Goal: Information Seeking & Learning: Learn about a topic

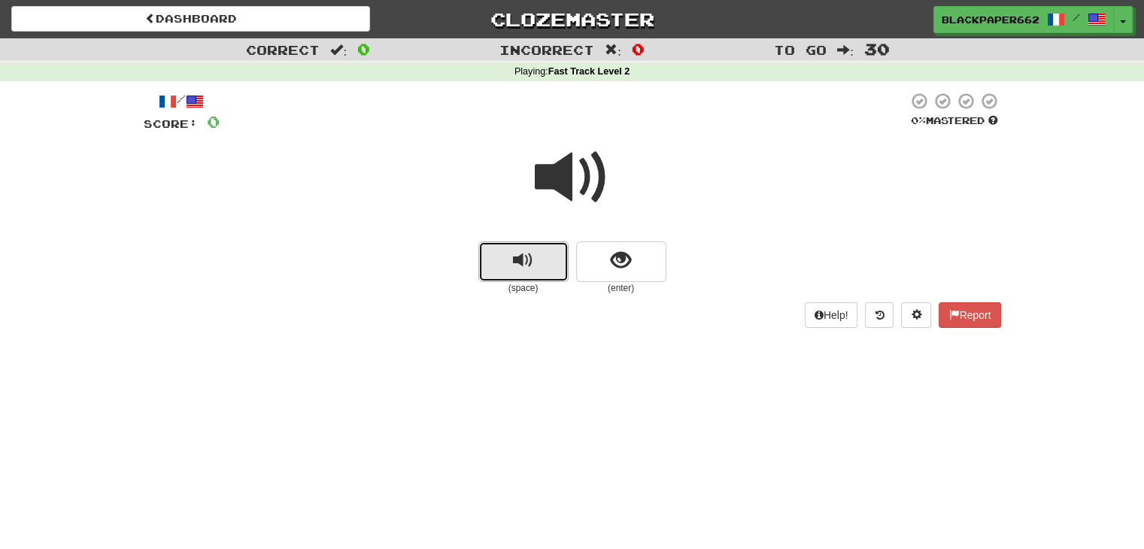
drag, startPoint x: 538, startPoint y: 265, endPoint x: 552, endPoint y: 211, distance: 56.0
click at [538, 263] on button "replay audio" at bounding box center [523, 261] width 90 height 41
click at [535, 150] on div at bounding box center [572, 188] width 857 height 108
click at [636, 288] on small "(enter)" at bounding box center [621, 288] width 90 height 13
click at [638, 278] on button "show sentence" at bounding box center [621, 261] width 90 height 41
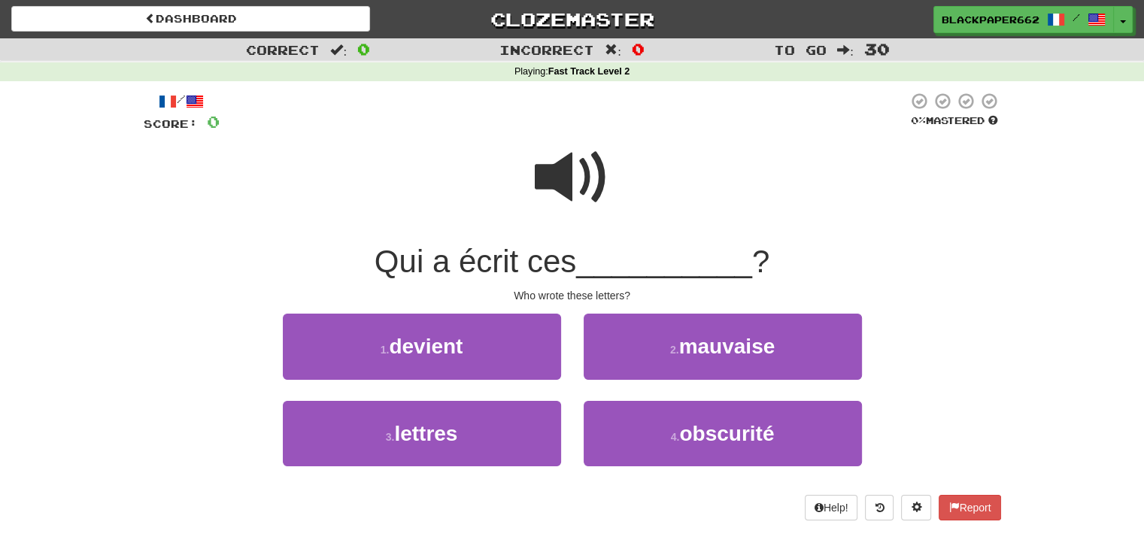
click at [484, 395] on div "1 . devient" at bounding box center [422, 357] width 301 height 86
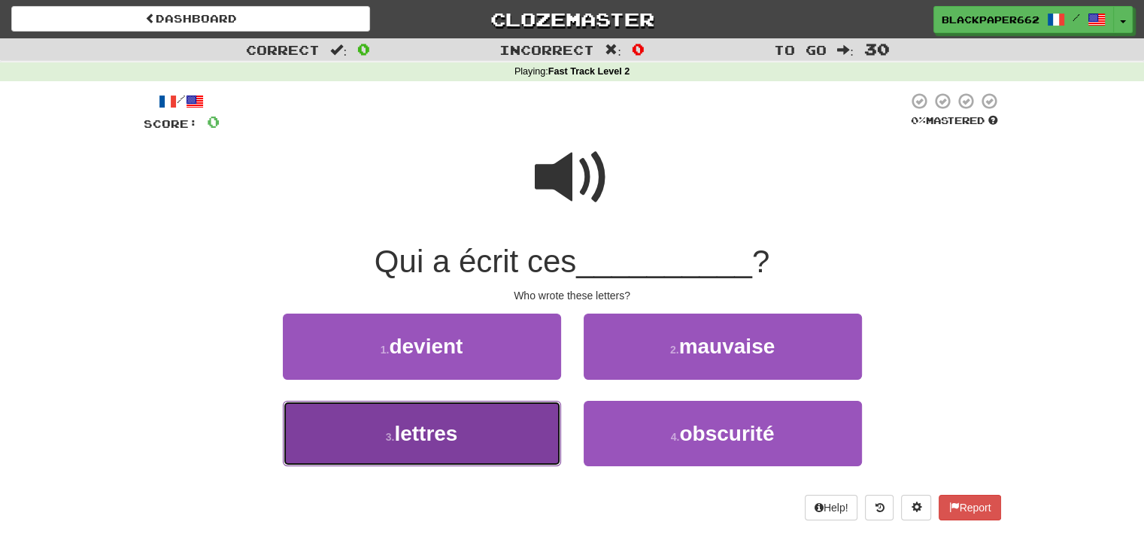
click at [493, 430] on button "3 . lettres" at bounding box center [422, 433] width 278 height 65
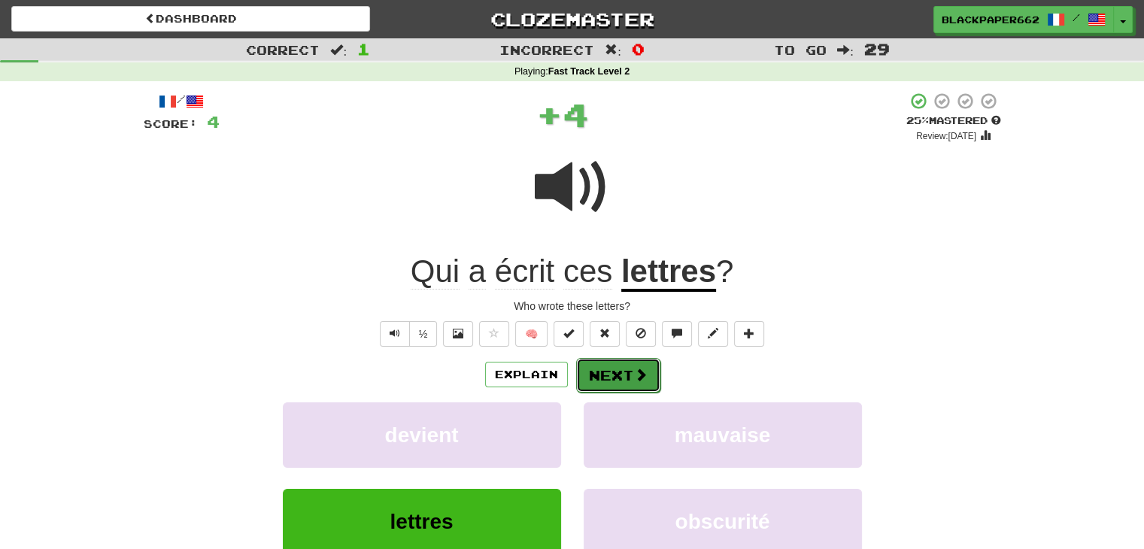
click at [629, 377] on button "Next" at bounding box center [618, 375] width 84 height 35
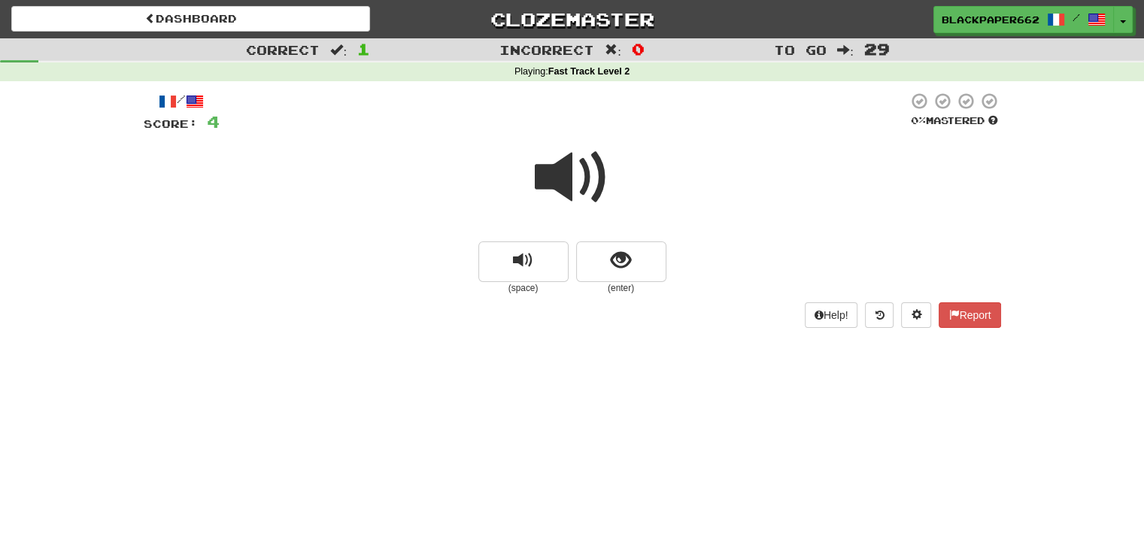
click at [567, 193] on span at bounding box center [572, 177] width 75 height 75
click at [622, 253] on span "show sentence" at bounding box center [621, 260] width 20 height 20
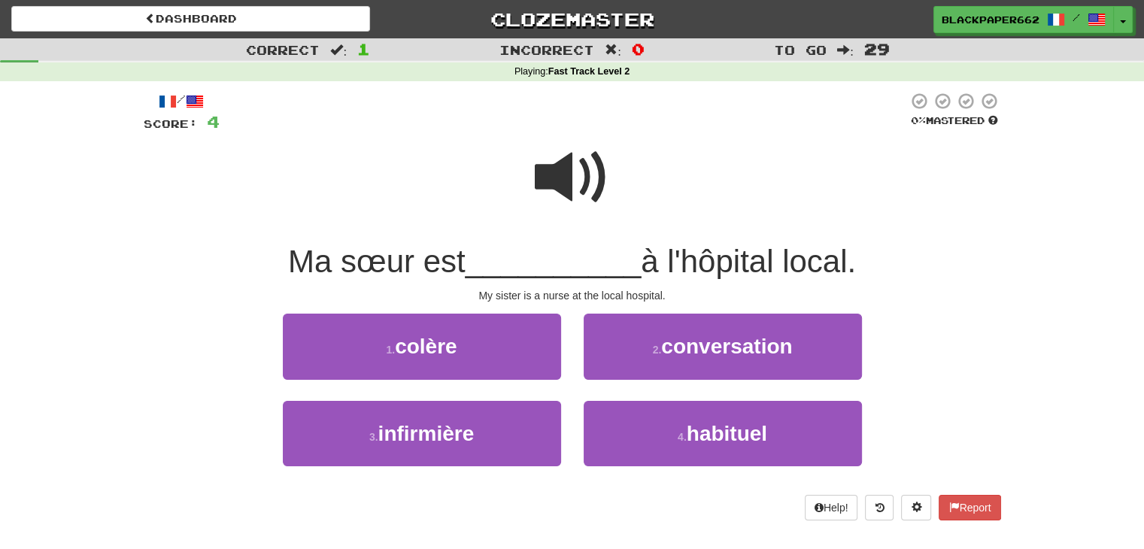
drag, startPoint x: 541, startPoint y: 172, endPoint x: 543, endPoint y: 201, distance: 28.7
click at [542, 172] on span at bounding box center [572, 177] width 75 height 75
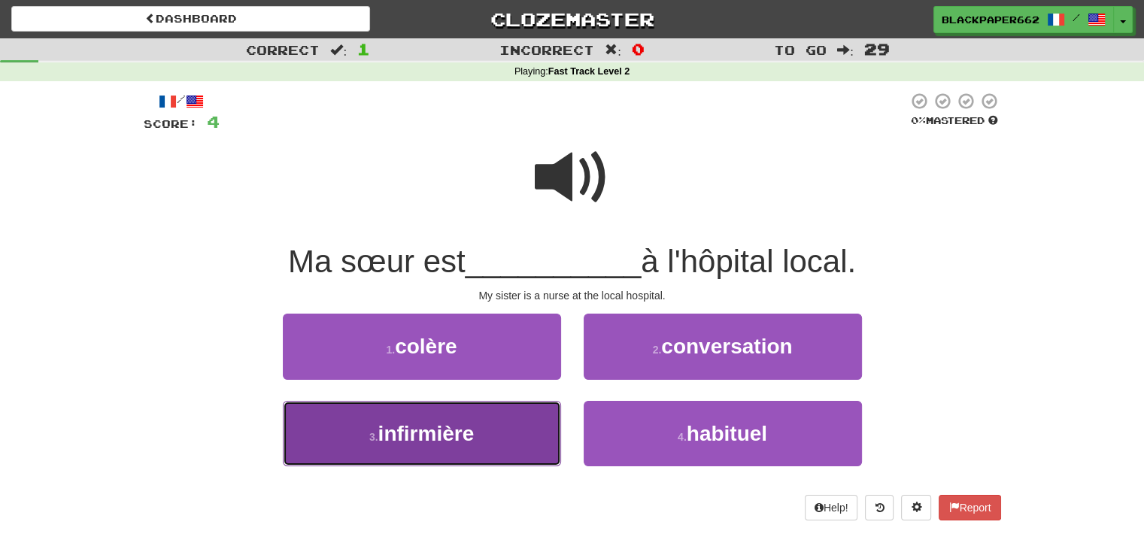
click at [432, 447] on button "3 . infirmière" at bounding box center [422, 433] width 278 height 65
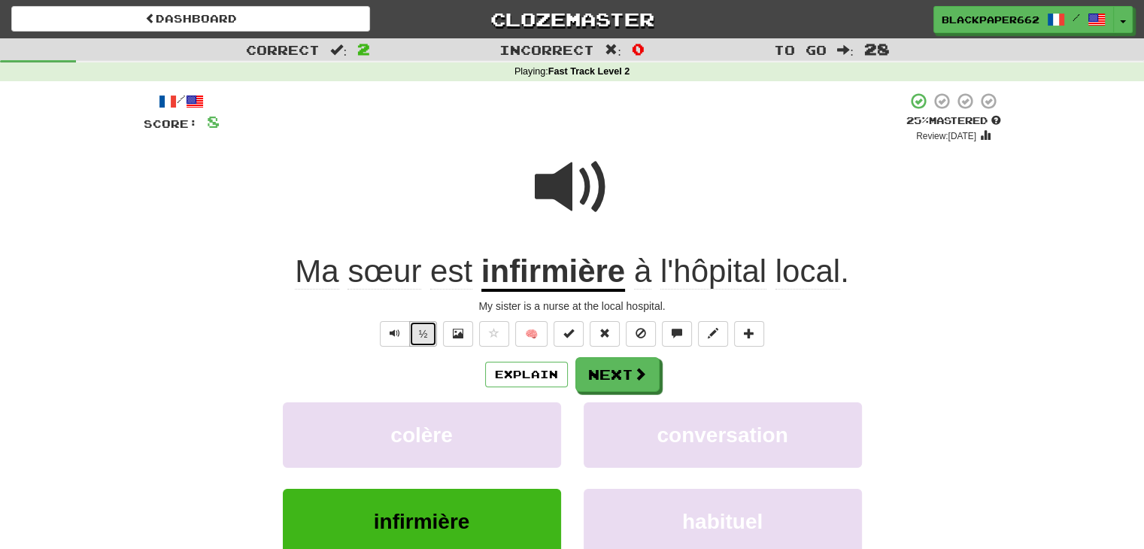
click at [429, 326] on button "½" at bounding box center [423, 334] width 29 height 26
click at [574, 193] on span at bounding box center [572, 187] width 75 height 75
click at [647, 378] on button "Next" at bounding box center [618, 375] width 84 height 35
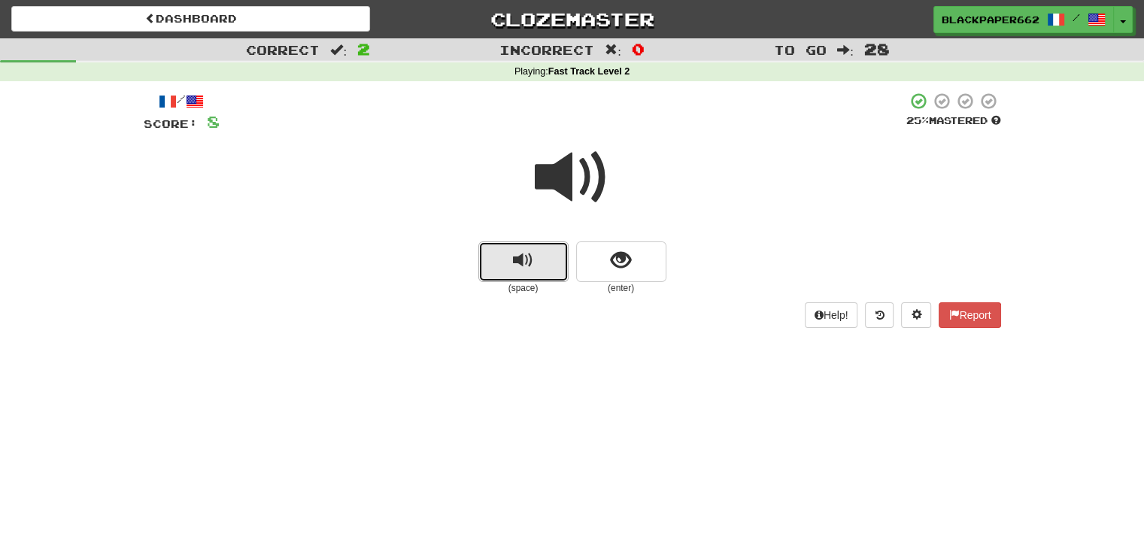
click at [551, 269] on button "replay audio" at bounding box center [523, 261] width 90 height 41
click at [598, 228] on div at bounding box center [572, 188] width 857 height 108
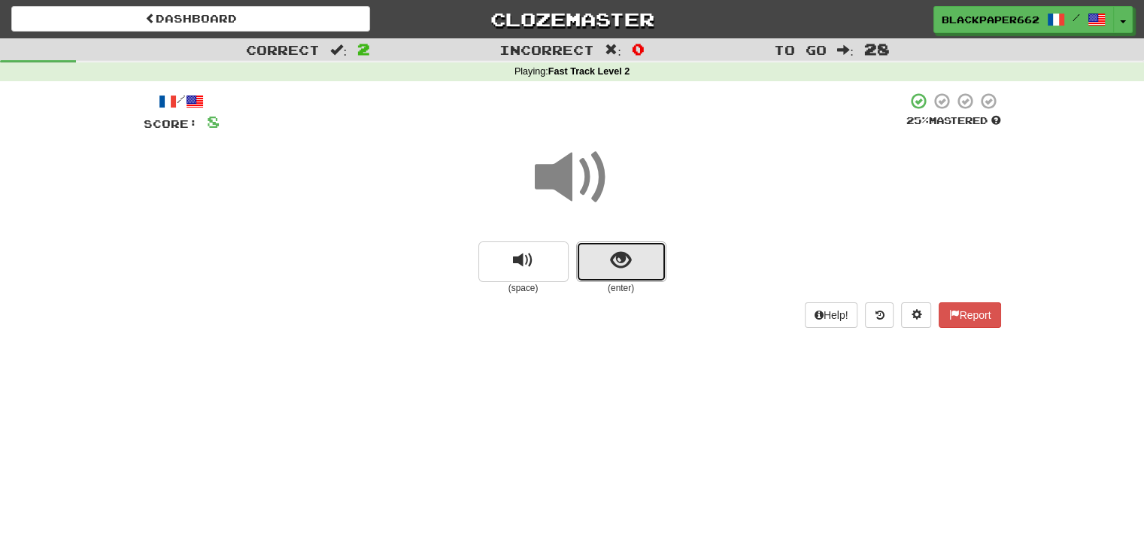
click at [612, 277] on button "show sentence" at bounding box center [621, 261] width 90 height 41
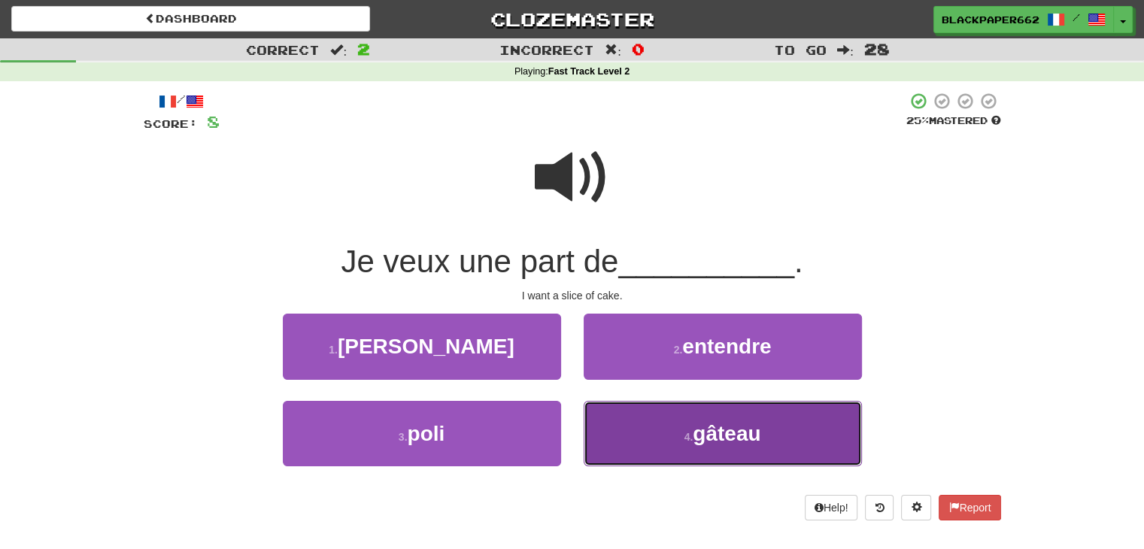
click at [761, 449] on button "4 . gâteau" at bounding box center [723, 433] width 278 height 65
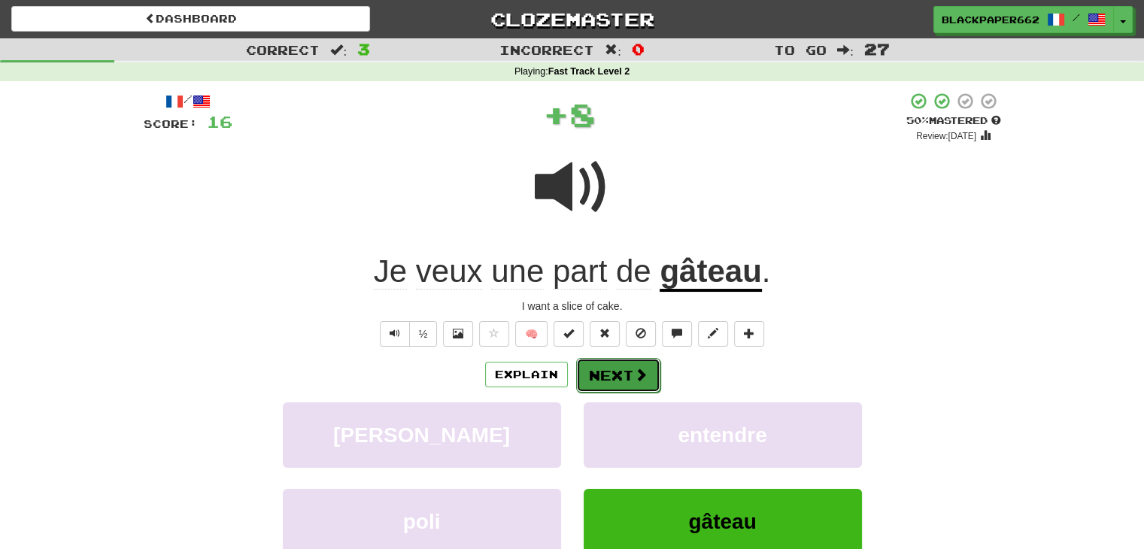
click at [643, 365] on button "Next" at bounding box center [618, 375] width 84 height 35
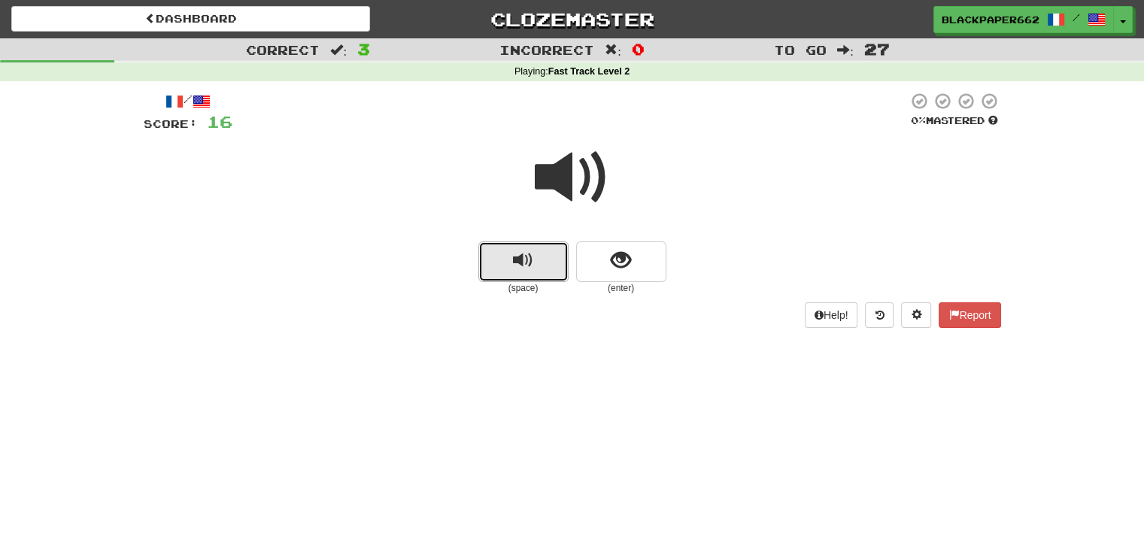
click at [509, 249] on button "replay audio" at bounding box center [523, 261] width 90 height 41
click at [670, 266] on div "(space) (enter)" at bounding box center [572, 267] width 857 height 53
click at [654, 269] on button "show sentence" at bounding box center [621, 261] width 90 height 41
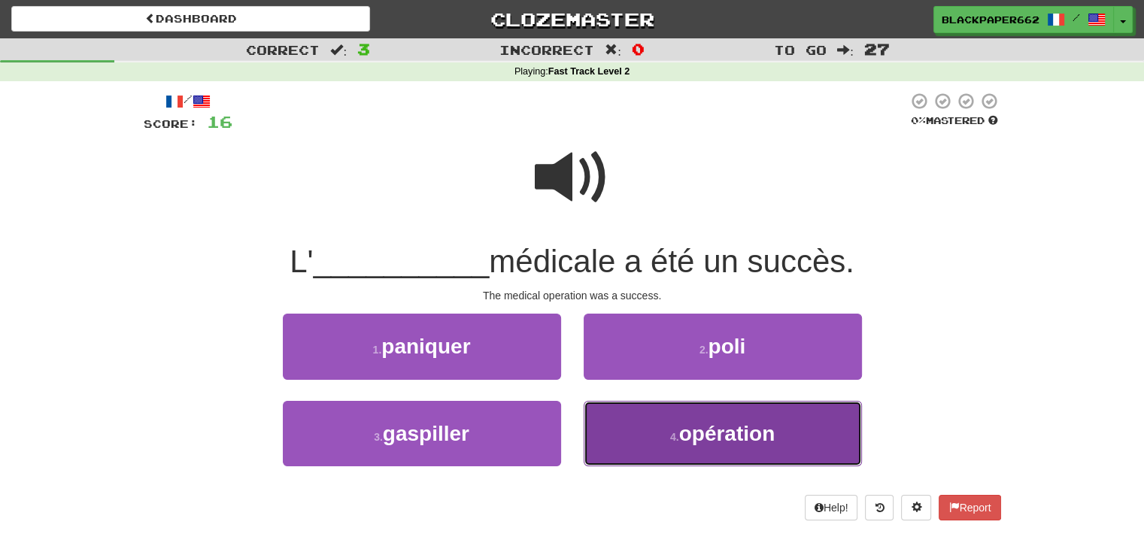
click at [664, 433] on button "4 . opération" at bounding box center [723, 433] width 278 height 65
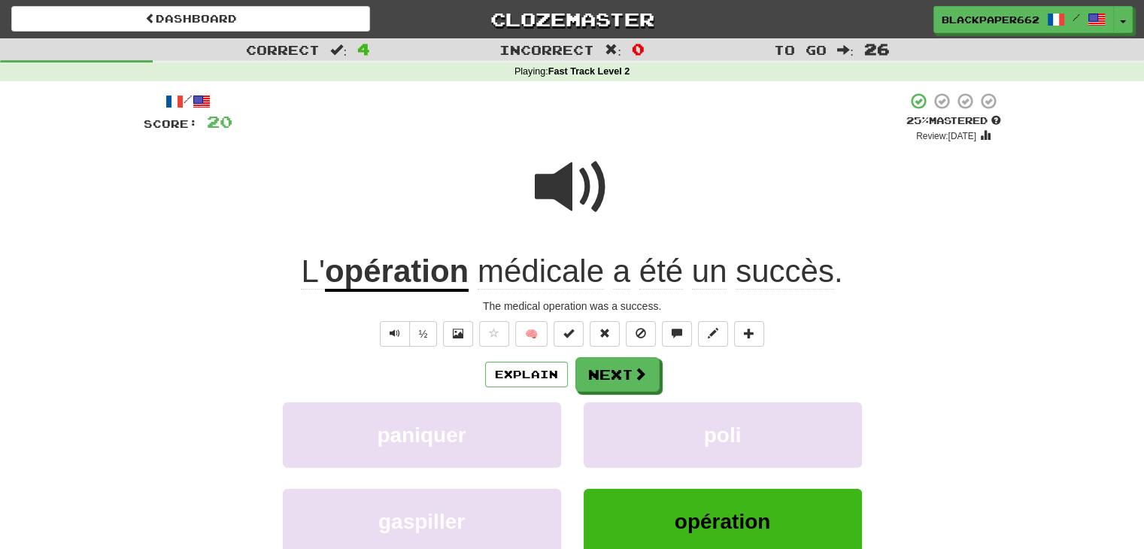
click at [581, 187] on span at bounding box center [572, 187] width 75 height 75
click at [628, 375] on button "Next" at bounding box center [618, 375] width 84 height 35
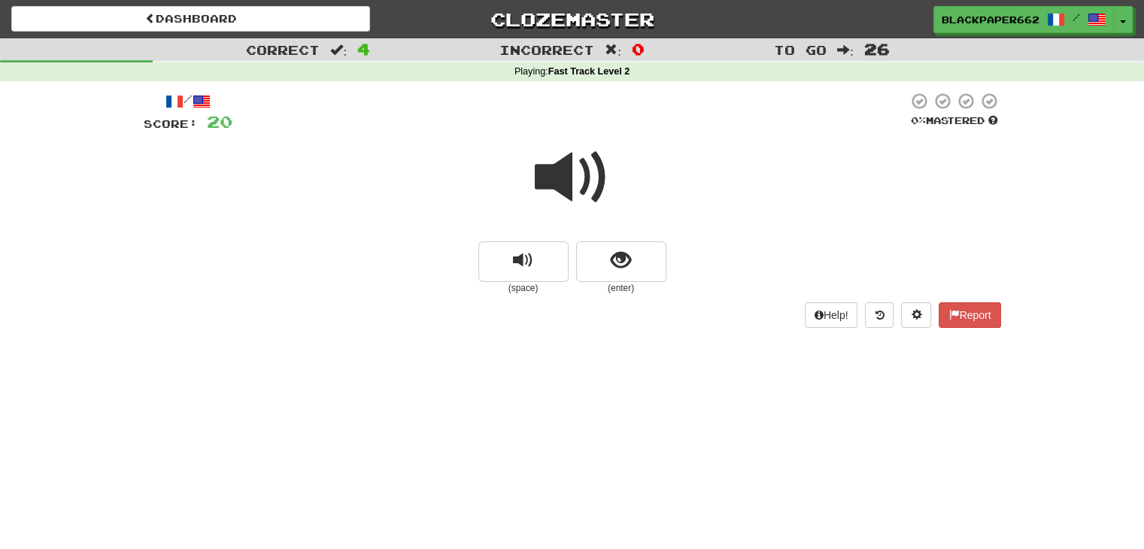
click at [571, 181] on span at bounding box center [572, 177] width 75 height 75
click at [615, 275] on button "show sentence" at bounding box center [621, 261] width 90 height 41
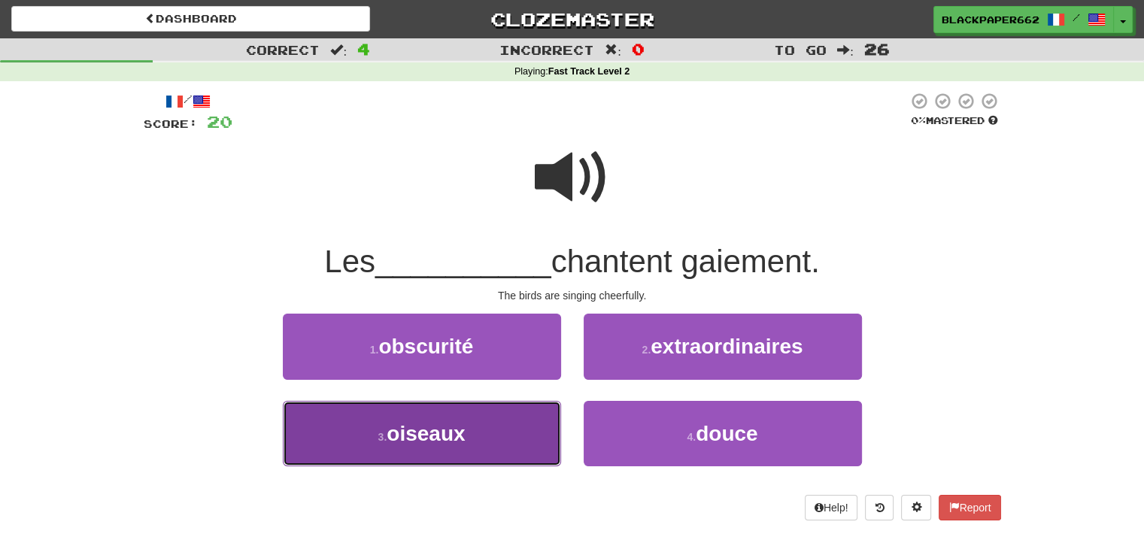
click at [477, 425] on button "3 . oiseaux" at bounding box center [422, 433] width 278 height 65
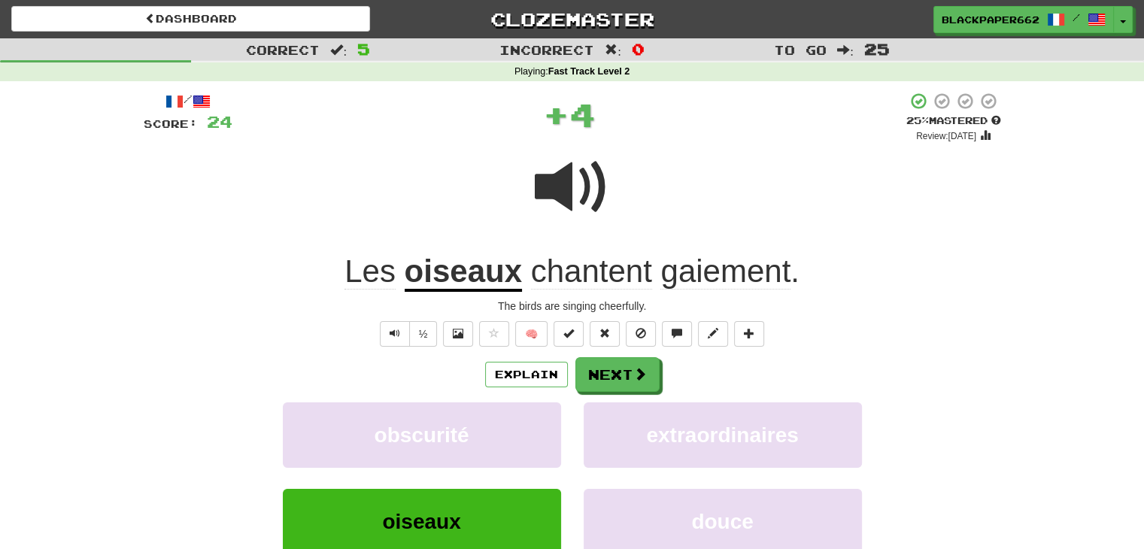
click at [536, 205] on span at bounding box center [572, 187] width 75 height 75
click at [650, 364] on button "Next" at bounding box center [618, 375] width 84 height 35
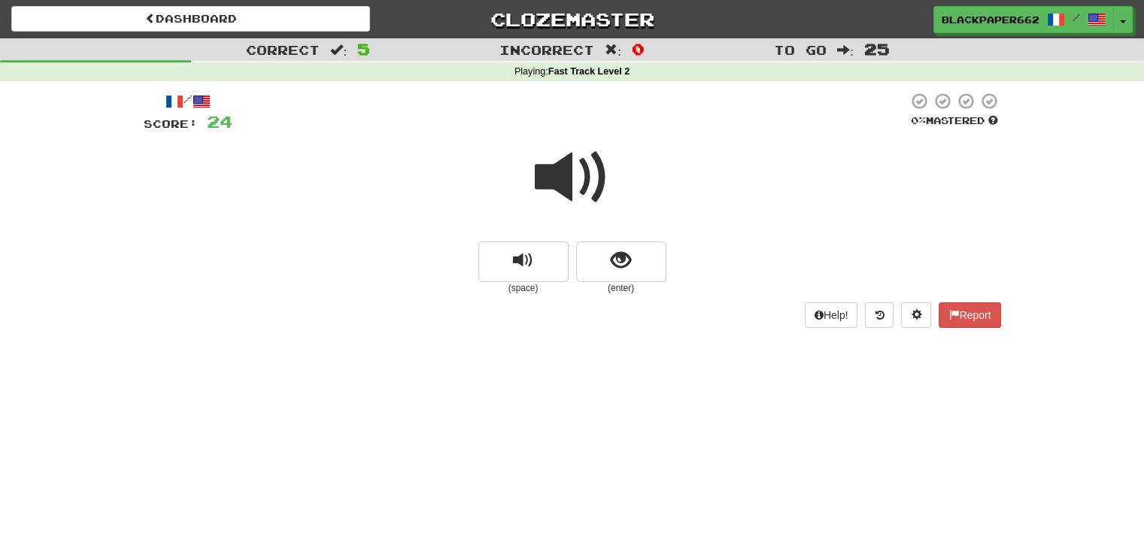
click at [572, 172] on span at bounding box center [572, 177] width 75 height 75
click at [630, 251] on span "show sentence" at bounding box center [621, 260] width 20 height 20
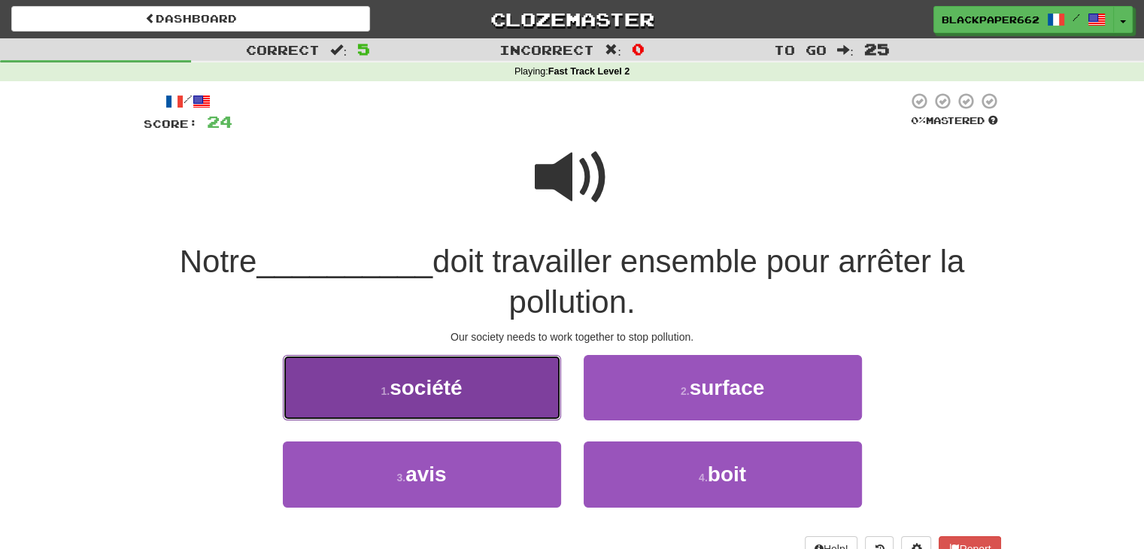
click at [410, 396] on span "société" at bounding box center [426, 387] width 73 height 23
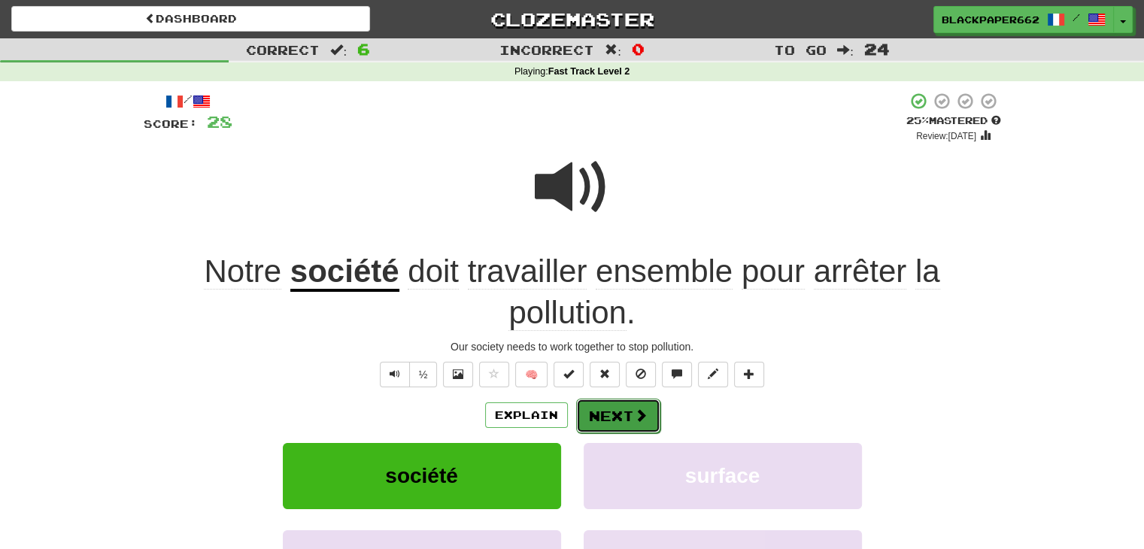
click at [618, 418] on button "Next" at bounding box center [618, 416] width 84 height 35
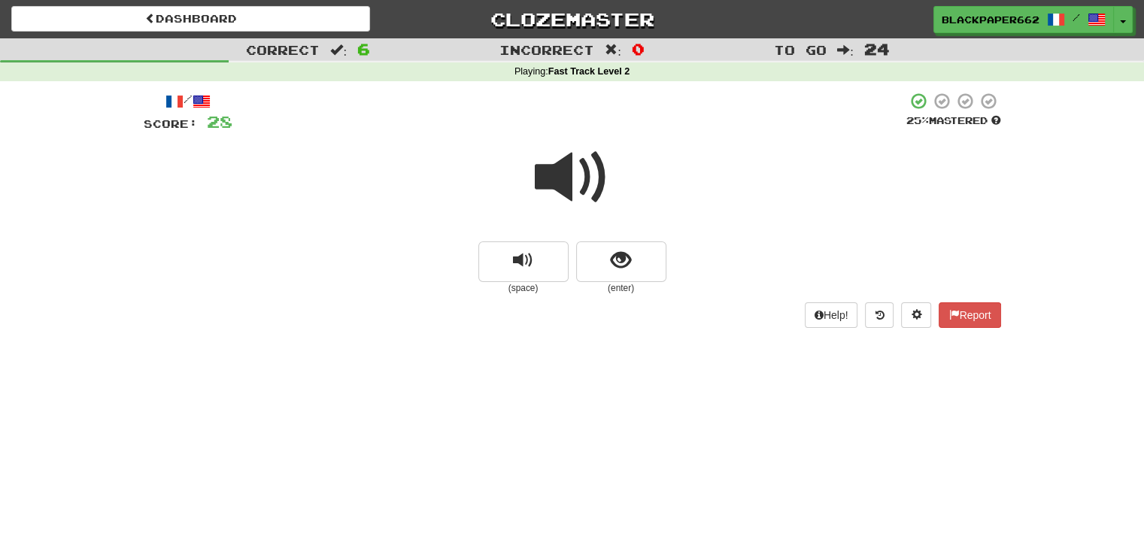
click at [576, 116] on div at bounding box center [569, 112] width 674 height 41
click at [608, 159] on span at bounding box center [572, 177] width 75 height 75
click at [583, 287] on small "(enter)" at bounding box center [621, 288] width 90 height 13
click at [597, 269] on button "show sentence" at bounding box center [621, 261] width 90 height 41
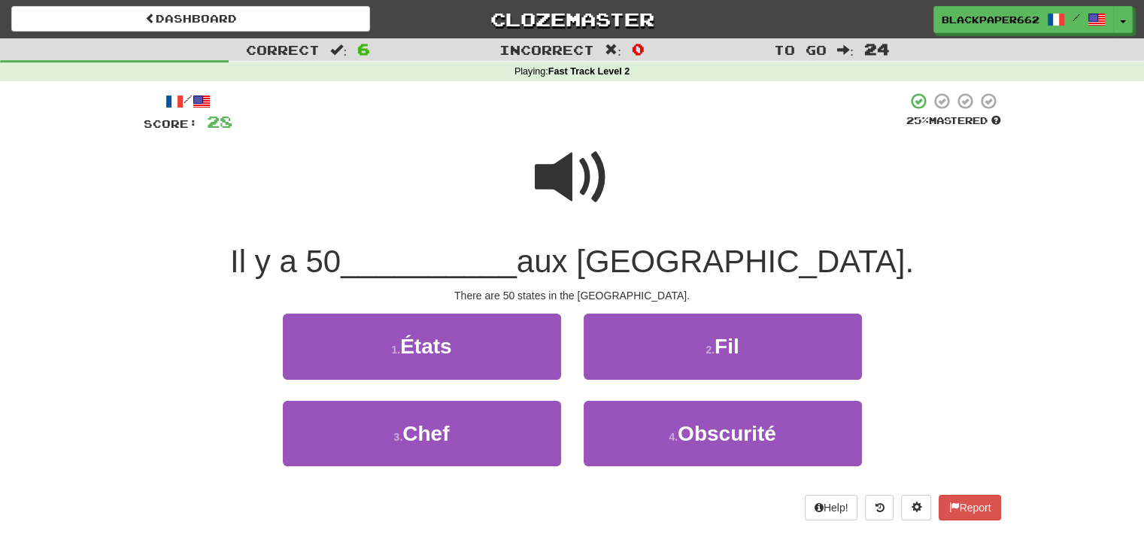
click at [596, 182] on span at bounding box center [572, 177] width 75 height 75
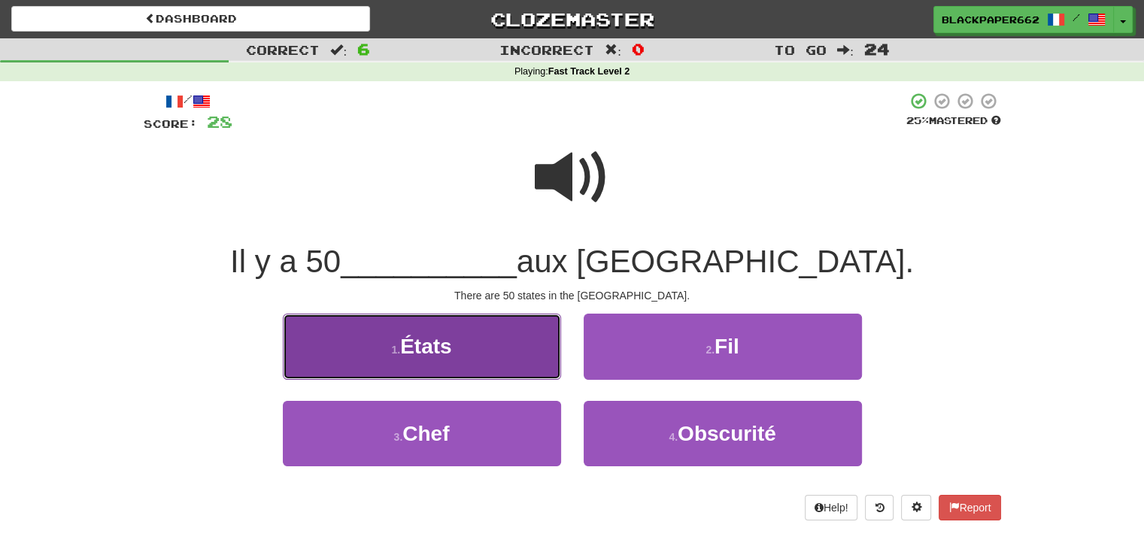
click at [468, 320] on button "1 . États" at bounding box center [422, 346] width 278 height 65
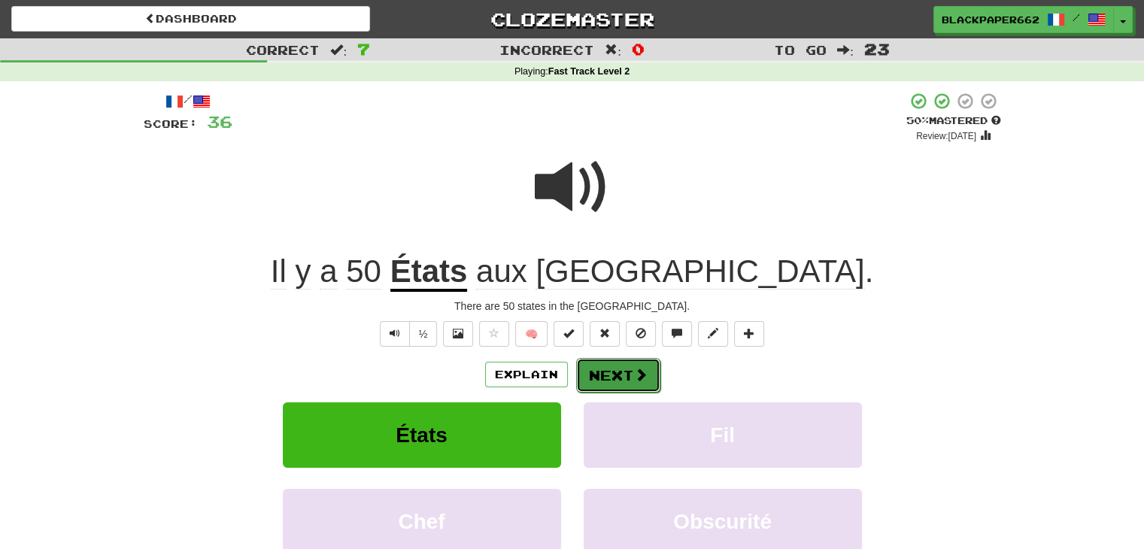
click at [625, 368] on button "Next" at bounding box center [618, 375] width 84 height 35
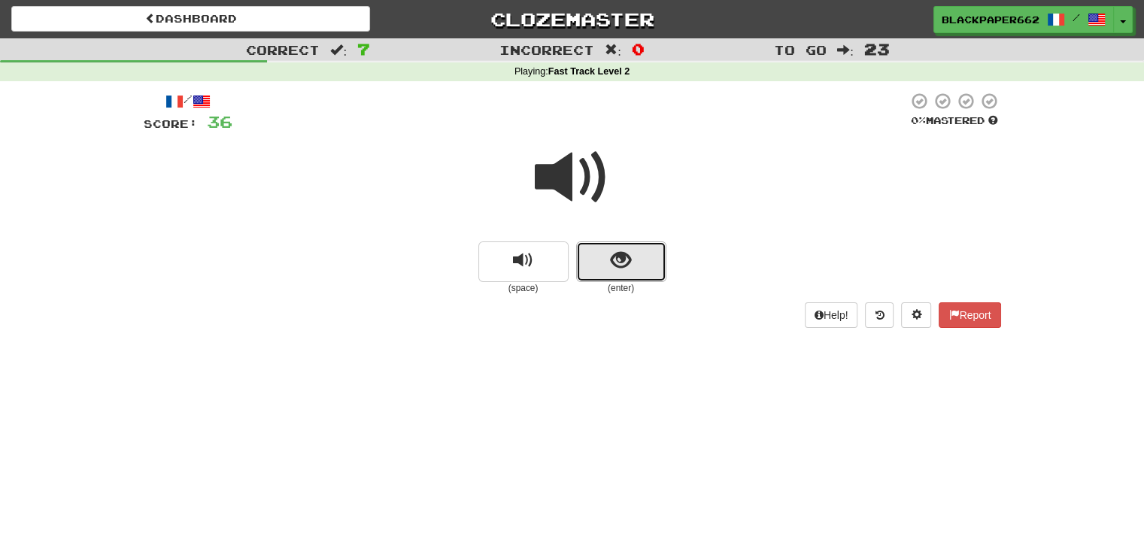
click at [584, 275] on button "show sentence" at bounding box center [621, 261] width 90 height 41
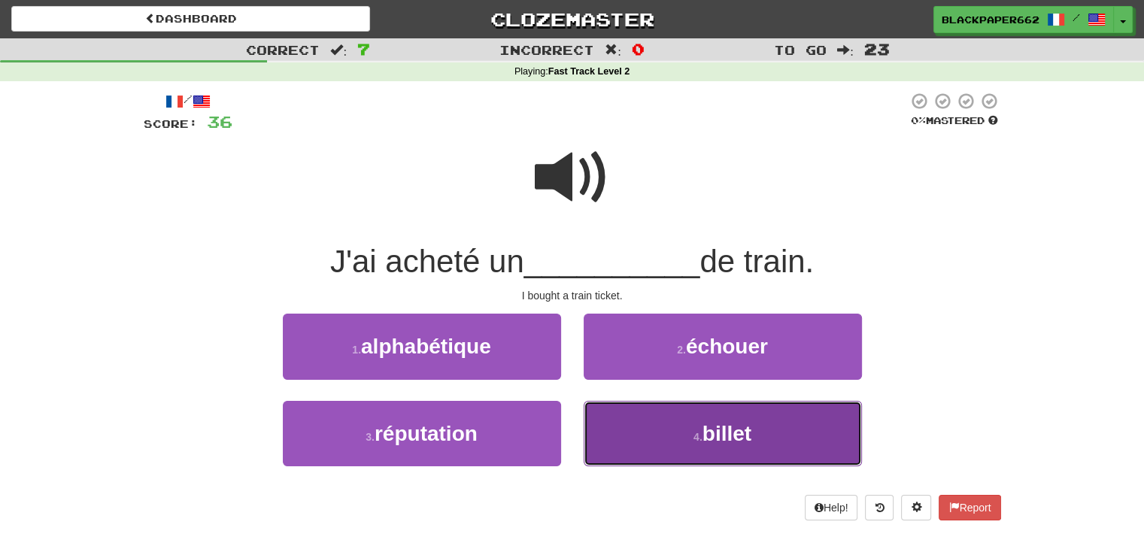
click at [736, 429] on span "billet" at bounding box center [727, 433] width 49 height 23
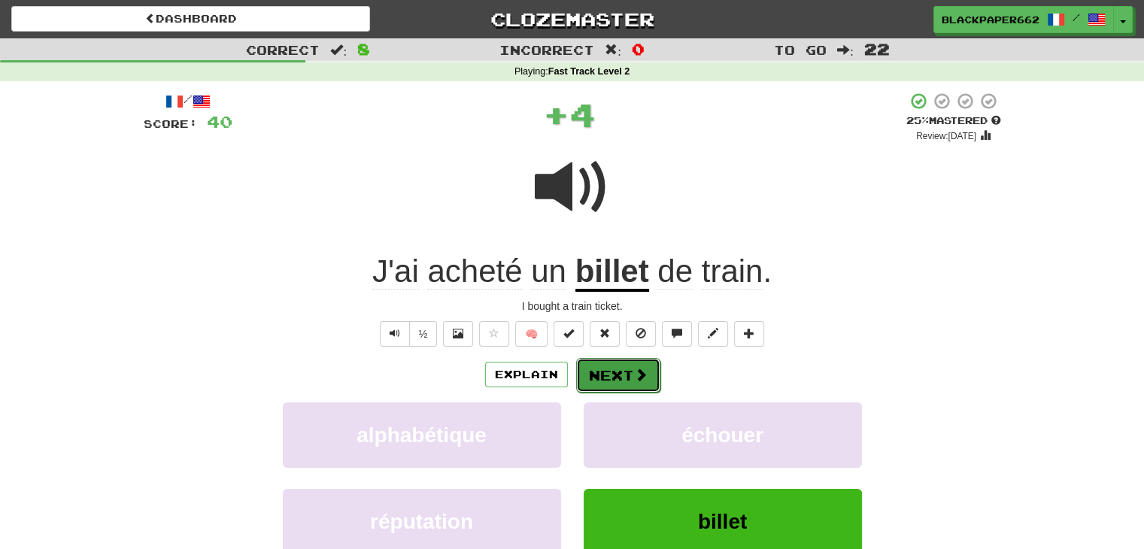
click at [614, 374] on button "Next" at bounding box center [618, 375] width 84 height 35
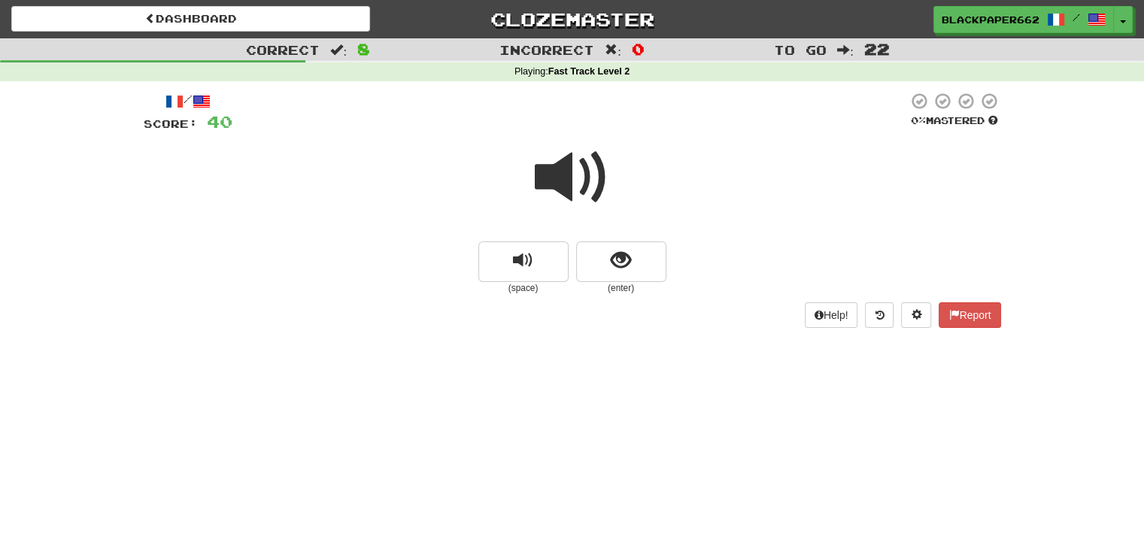
click at [543, 185] on span at bounding box center [572, 177] width 75 height 75
click at [633, 260] on button "show sentence" at bounding box center [621, 261] width 90 height 41
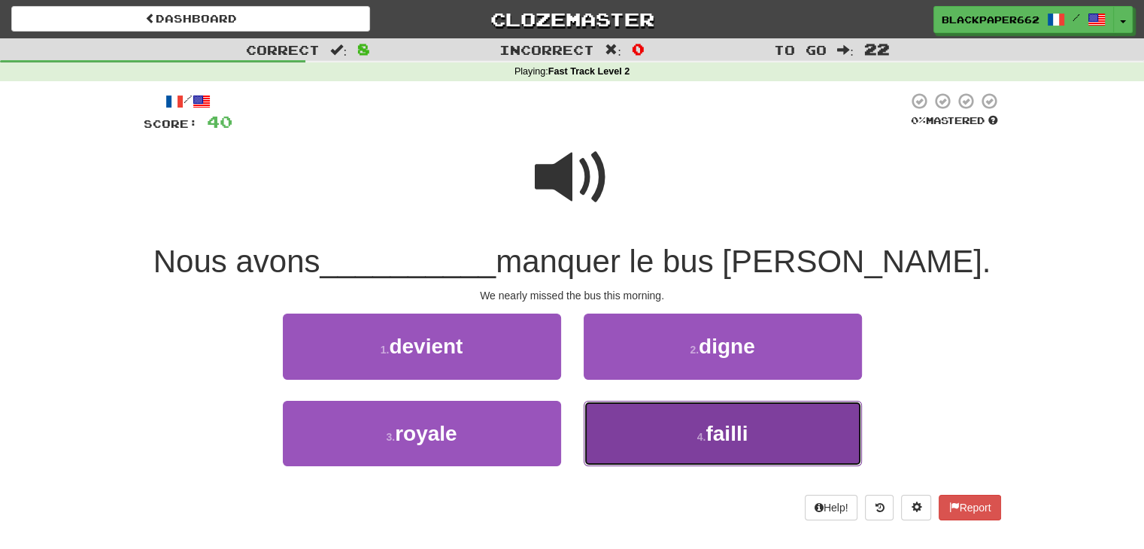
click at [654, 417] on button "4 . failli" at bounding box center [723, 433] width 278 height 65
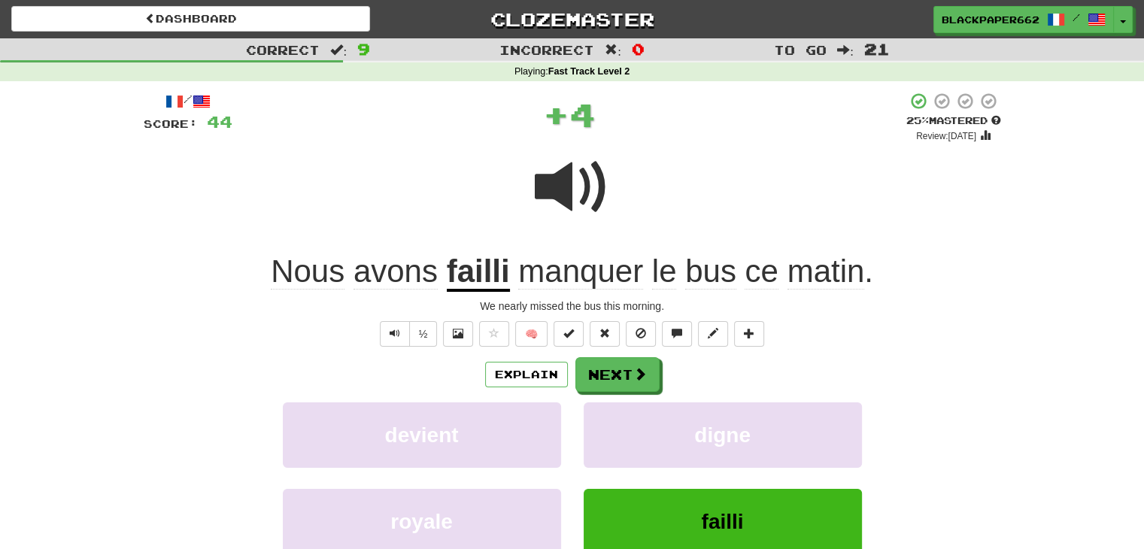
click at [580, 196] on span at bounding box center [572, 187] width 75 height 75
click at [641, 379] on span at bounding box center [641, 375] width 14 height 14
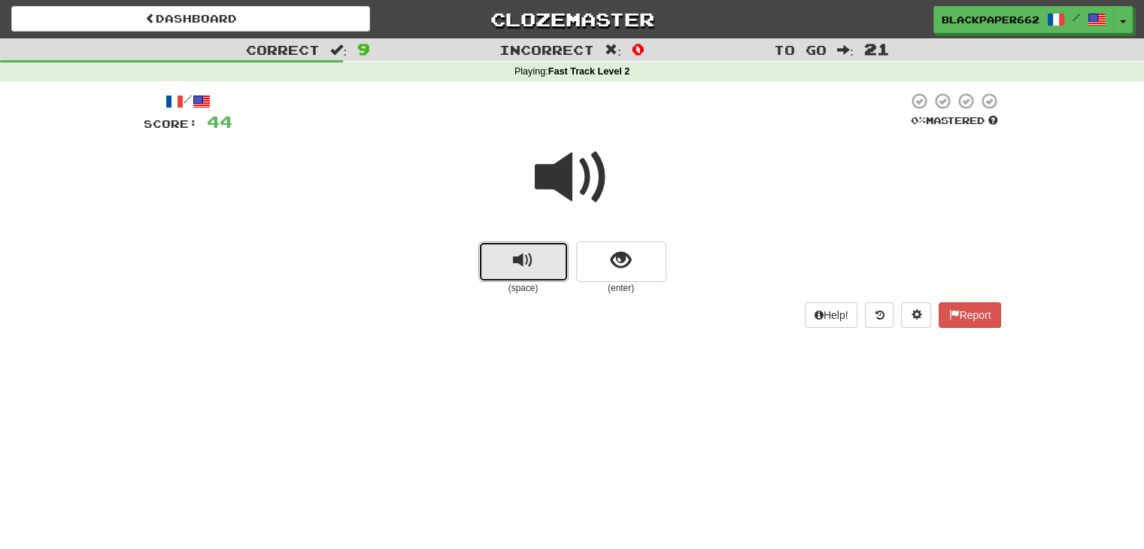
click at [517, 272] on button "replay audio" at bounding box center [523, 261] width 90 height 41
click at [631, 281] on button "show sentence" at bounding box center [621, 261] width 90 height 41
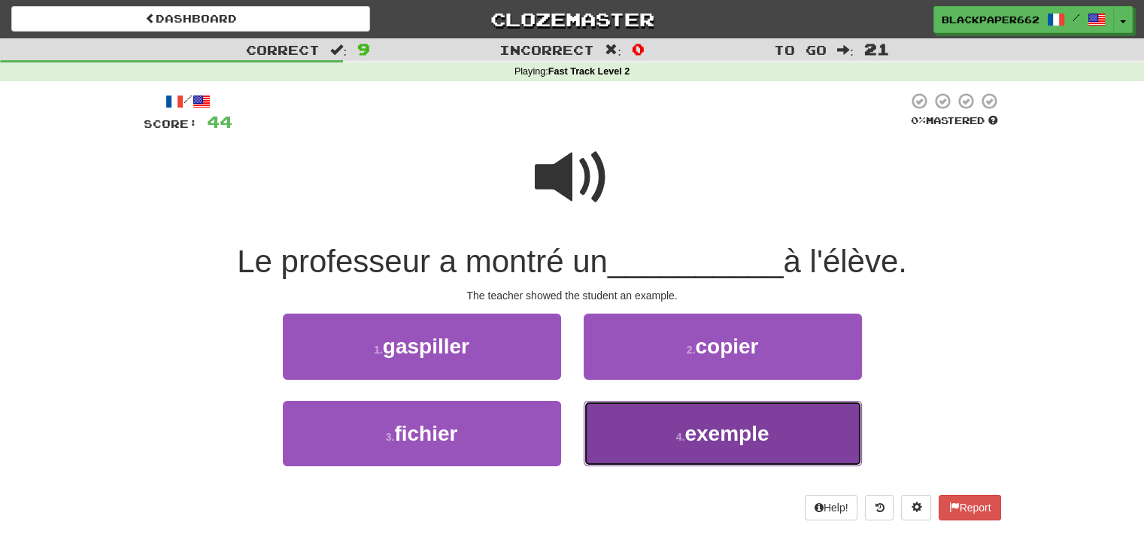
click at [745, 422] on span "exemple" at bounding box center [726, 433] width 84 height 23
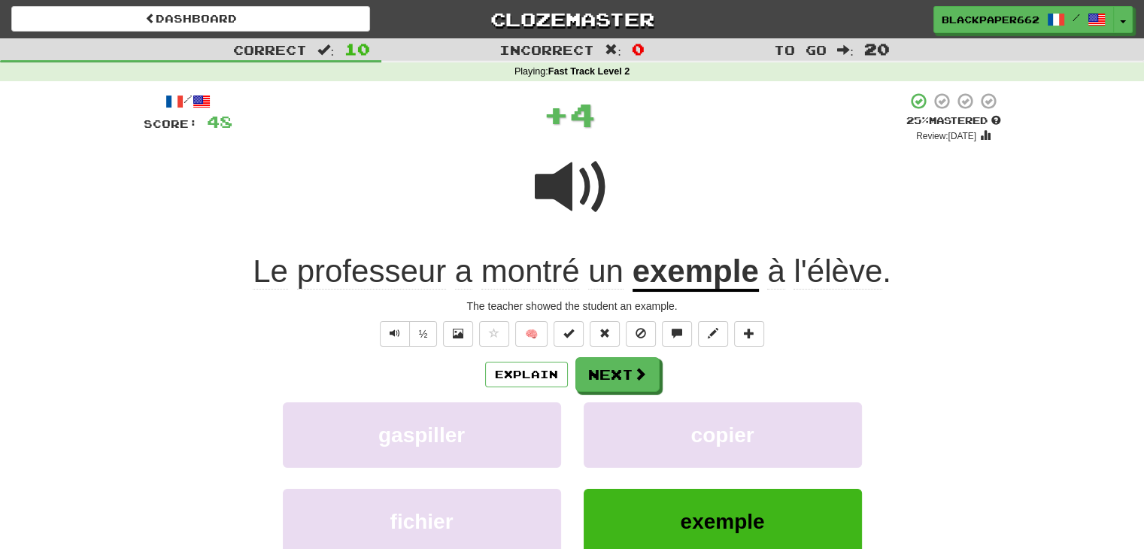
drag, startPoint x: 560, startPoint y: 236, endPoint x: 424, endPoint y: 251, distance: 136.2
click at [424, 251] on div "Le professeur a montré un exemple à l'élève ." at bounding box center [572, 271] width 857 height 41
click at [577, 183] on span at bounding box center [572, 187] width 75 height 75
click at [653, 371] on button "Next" at bounding box center [618, 375] width 84 height 35
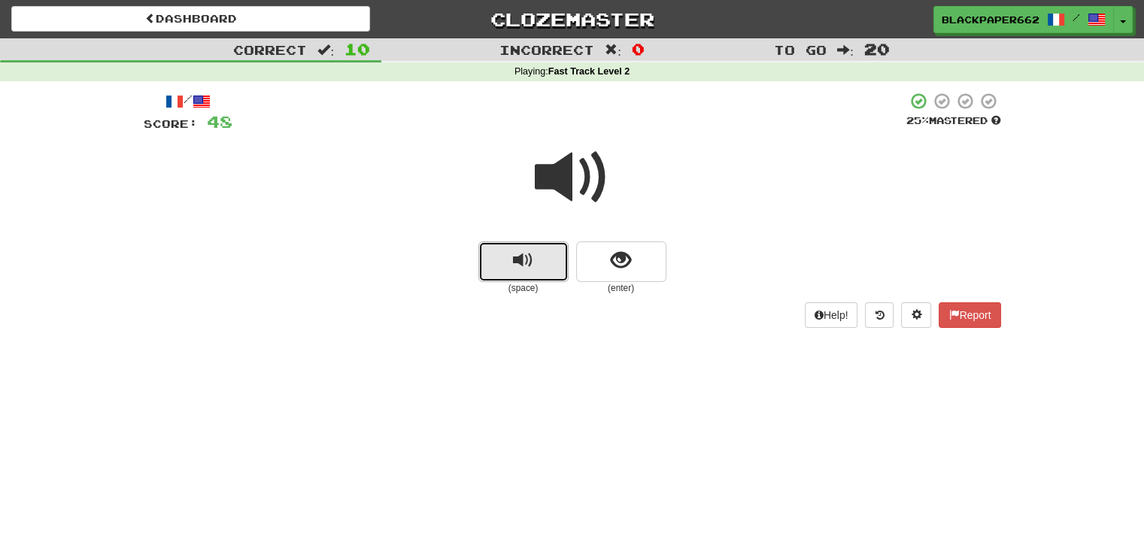
click at [548, 281] on button "replay audio" at bounding box center [523, 261] width 90 height 41
click at [535, 250] on button "replay audio" at bounding box center [523, 261] width 90 height 41
click at [613, 263] on span "show sentence" at bounding box center [621, 260] width 20 height 20
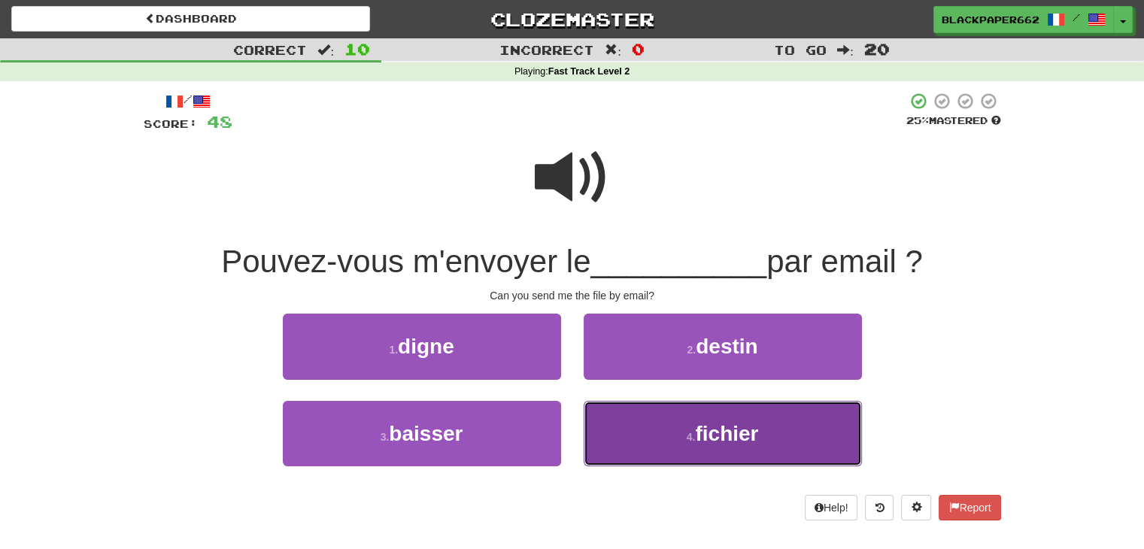
click at [731, 408] on button "4 . fichier" at bounding box center [723, 433] width 278 height 65
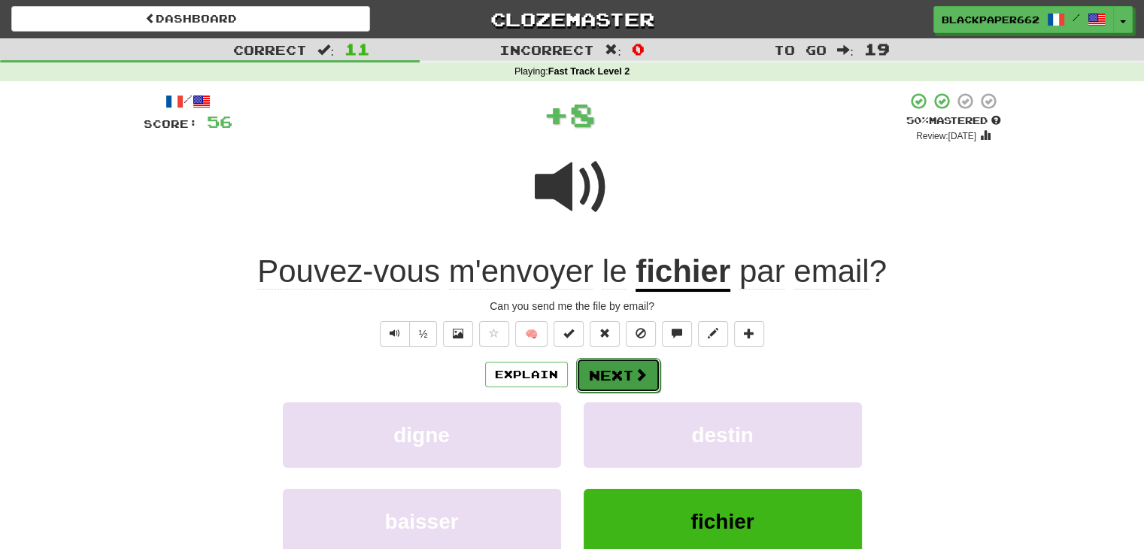
click at [602, 389] on button "Next" at bounding box center [618, 375] width 84 height 35
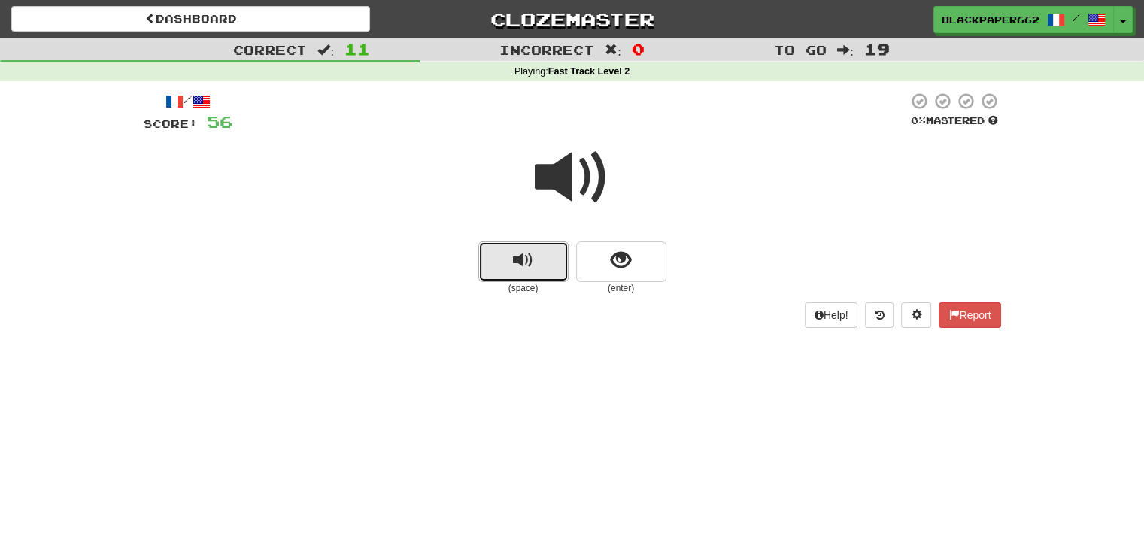
click at [527, 270] on span "replay audio" at bounding box center [523, 260] width 20 height 20
click at [614, 287] on small "(enter)" at bounding box center [621, 288] width 90 height 13
click at [635, 266] on button "show sentence" at bounding box center [621, 261] width 90 height 41
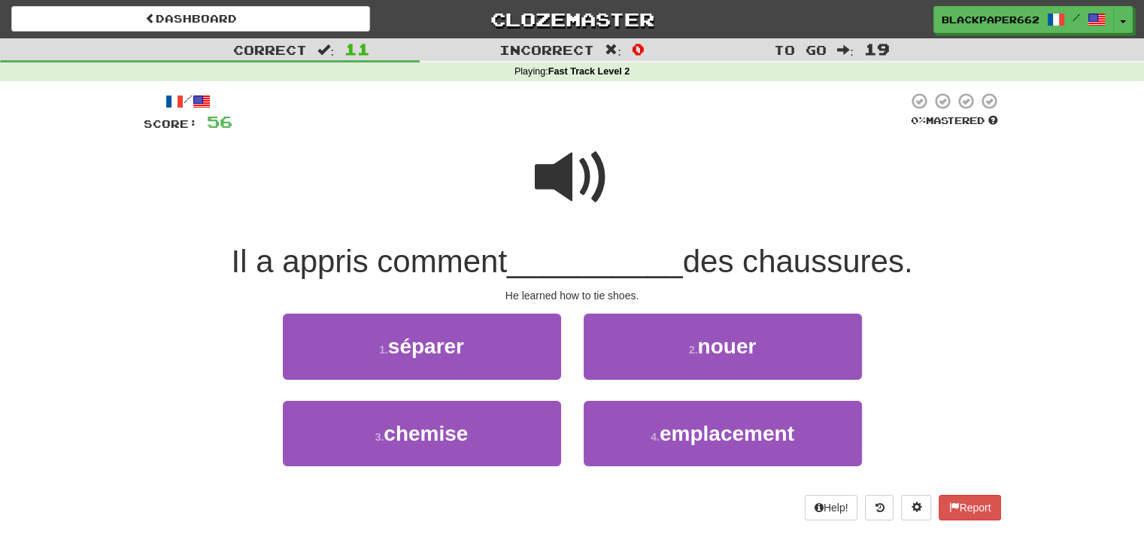
click at [590, 184] on span at bounding box center [572, 177] width 75 height 75
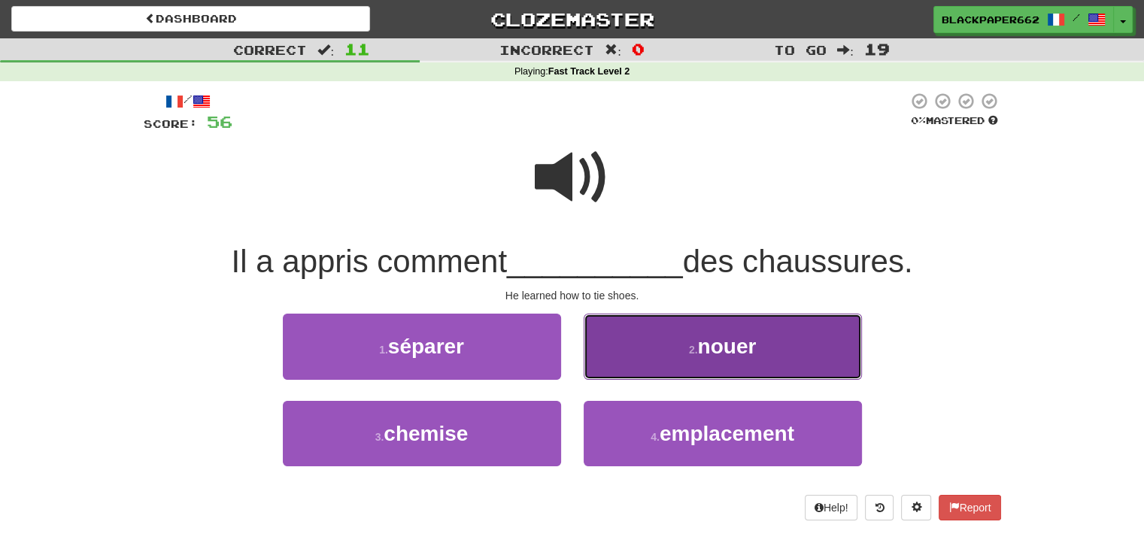
click at [683, 341] on button "2 . nouer" at bounding box center [723, 346] width 278 height 65
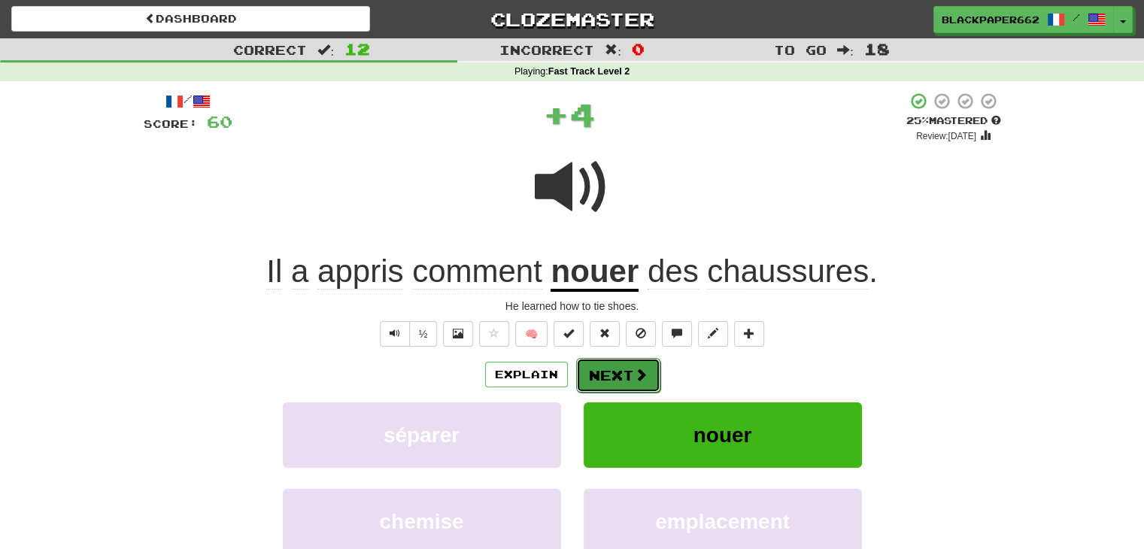
click at [615, 378] on button "Next" at bounding box center [618, 375] width 84 height 35
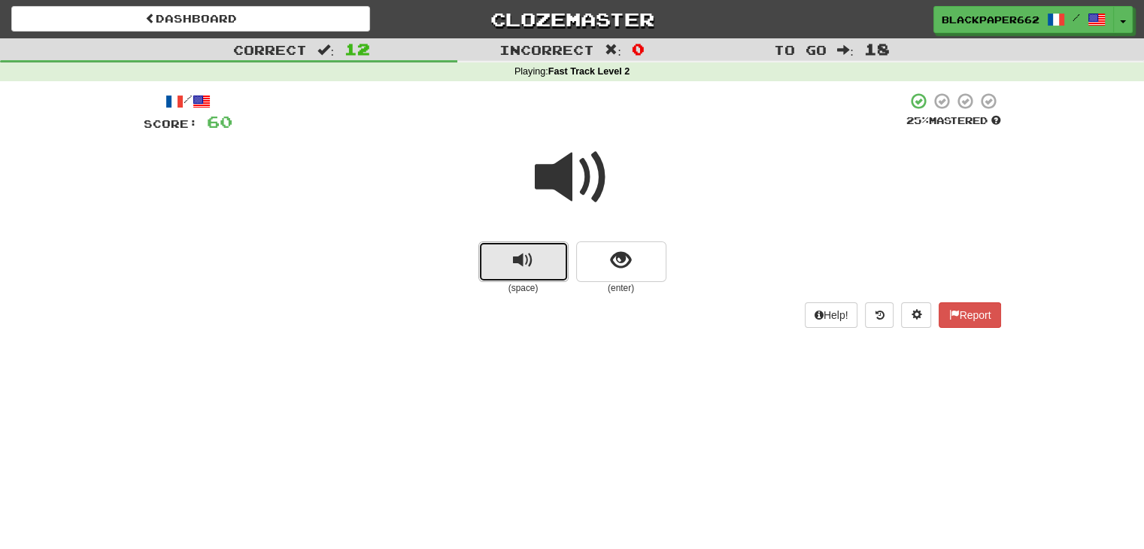
click at [533, 263] on span "replay audio" at bounding box center [523, 260] width 20 height 20
click at [635, 266] on button "show sentence" at bounding box center [621, 261] width 90 height 41
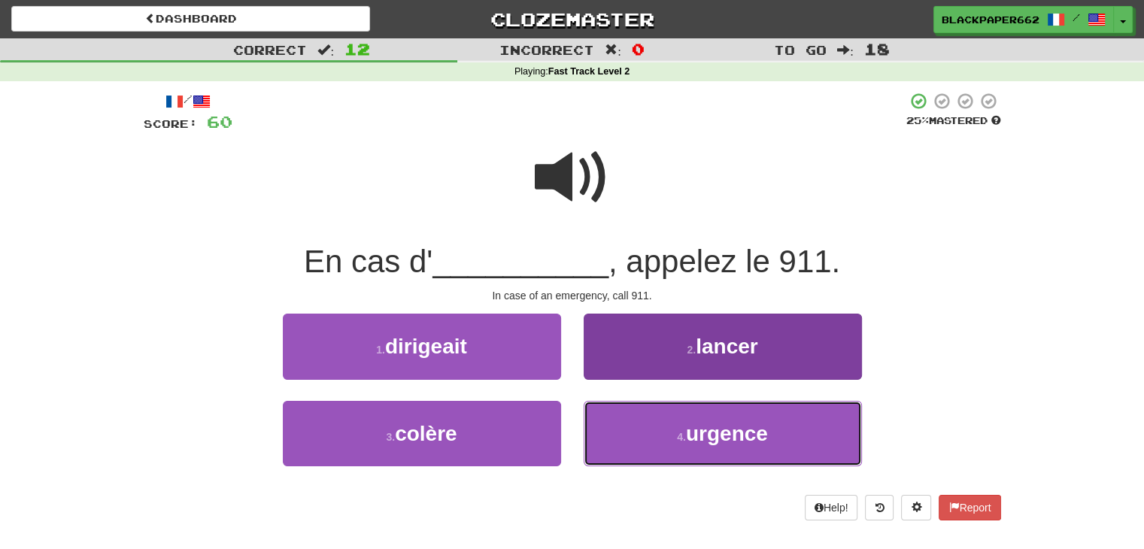
click at [666, 464] on button "4 . urgence" at bounding box center [723, 433] width 278 height 65
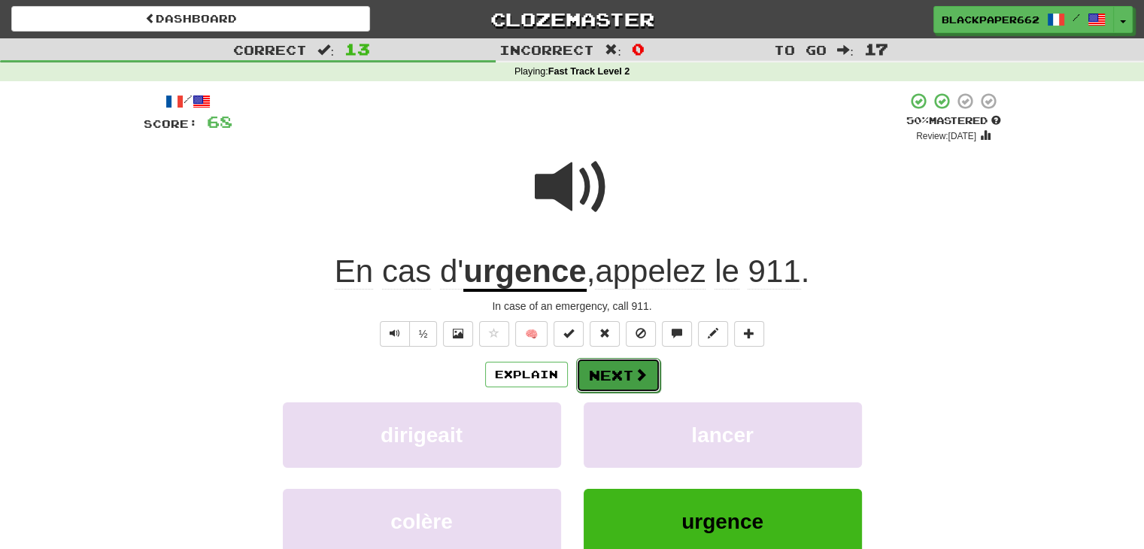
click at [591, 382] on button "Next" at bounding box center [618, 375] width 84 height 35
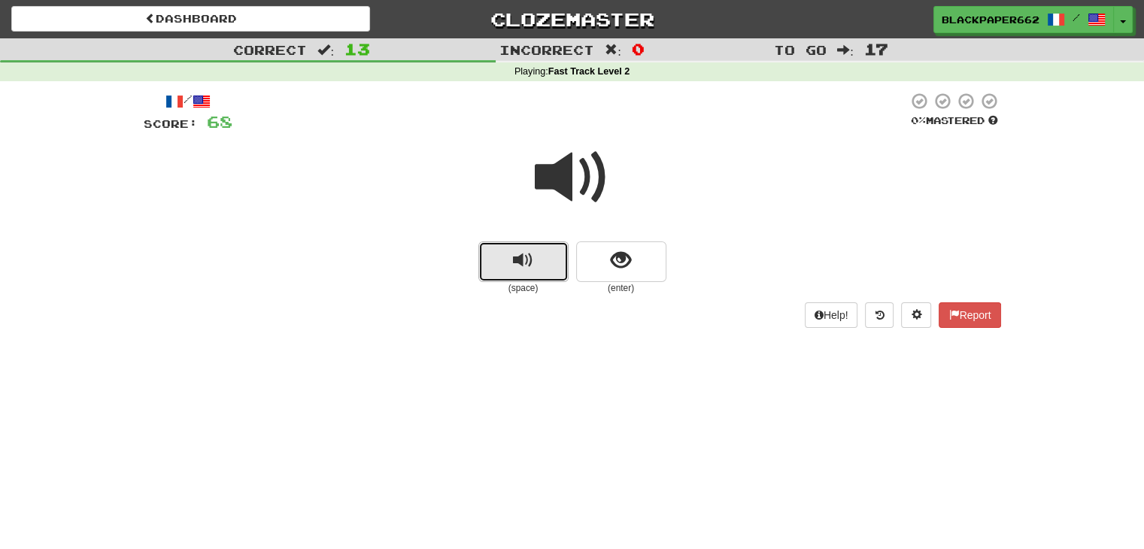
click at [485, 272] on button "replay audio" at bounding box center [523, 261] width 90 height 41
click at [508, 275] on button "replay audio" at bounding box center [523, 261] width 90 height 41
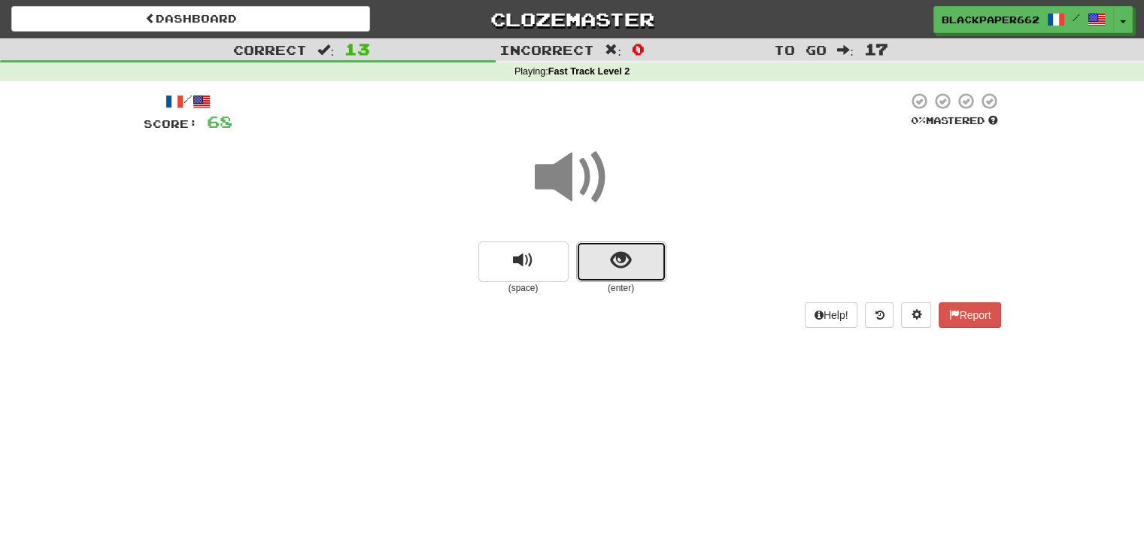
click at [635, 267] on button "show sentence" at bounding box center [621, 261] width 90 height 41
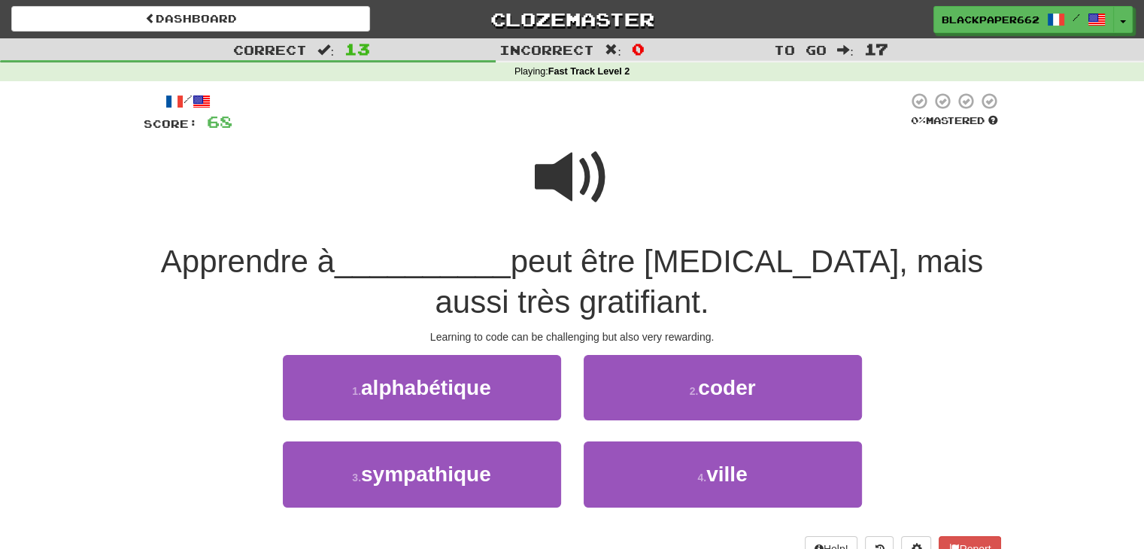
click at [585, 170] on span at bounding box center [572, 177] width 75 height 75
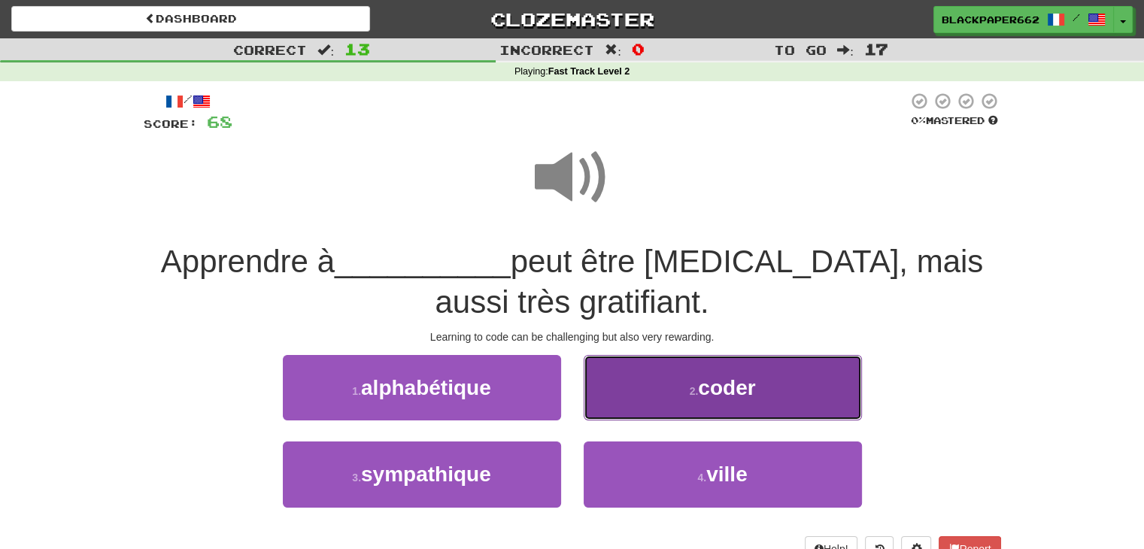
click at [692, 366] on button "2 . coder" at bounding box center [723, 387] width 278 height 65
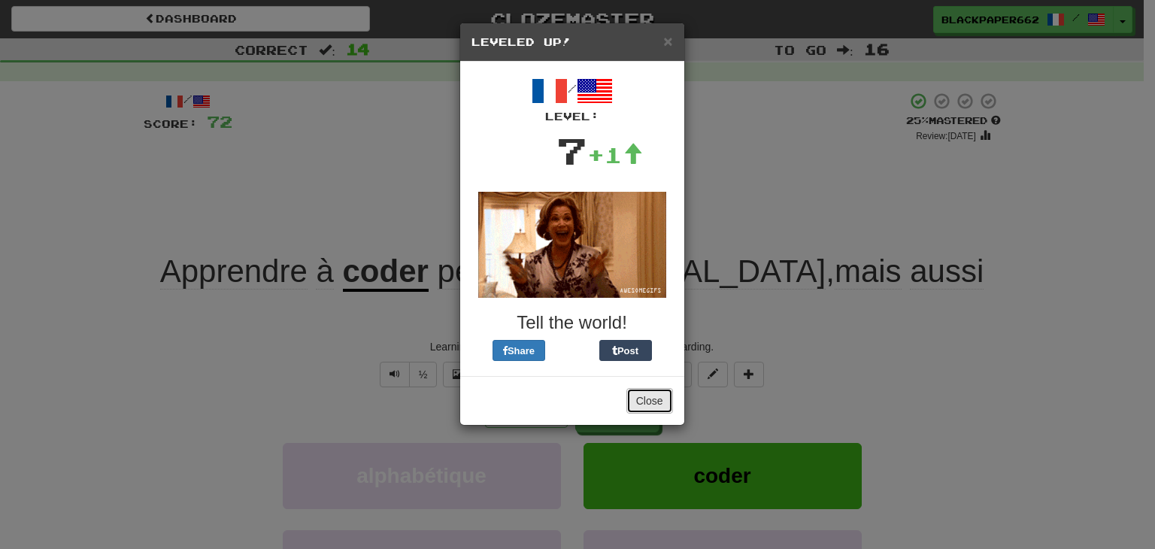
click at [641, 394] on button "Close" at bounding box center [650, 401] width 47 height 26
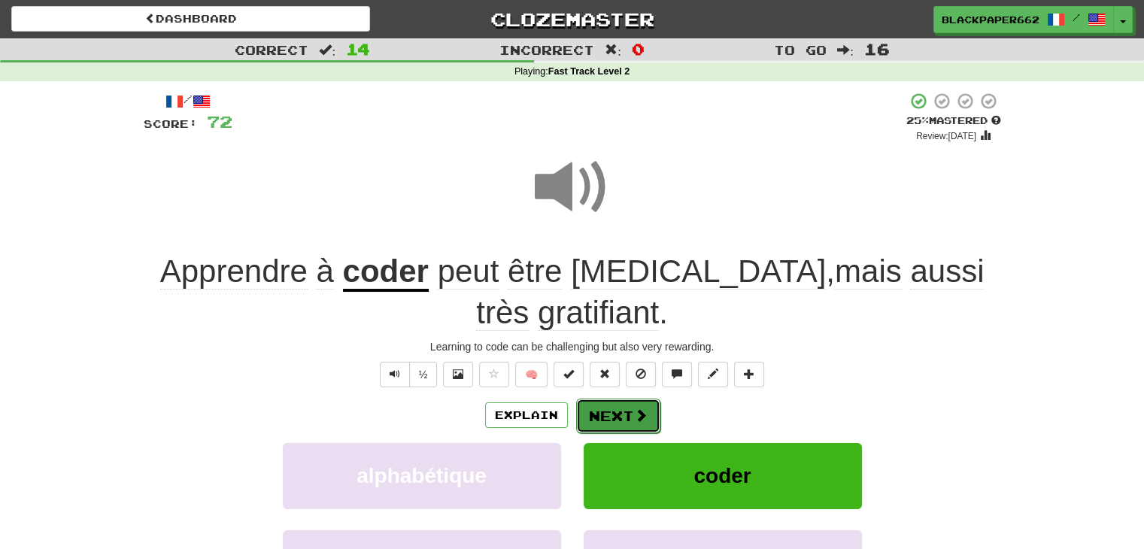
click at [620, 419] on button "Next" at bounding box center [618, 416] width 84 height 35
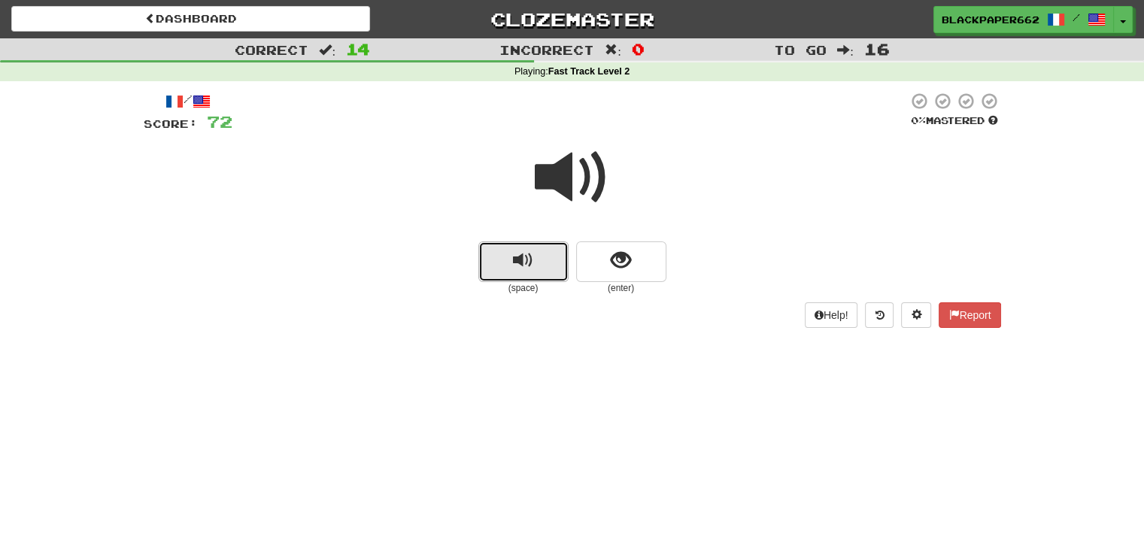
click at [536, 260] on button "replay audio" at bounding box center [523, 261] width 90 height 41
click at [637, 263] on button "show sentence" at bounding box center [621, 261] width 90 height 41
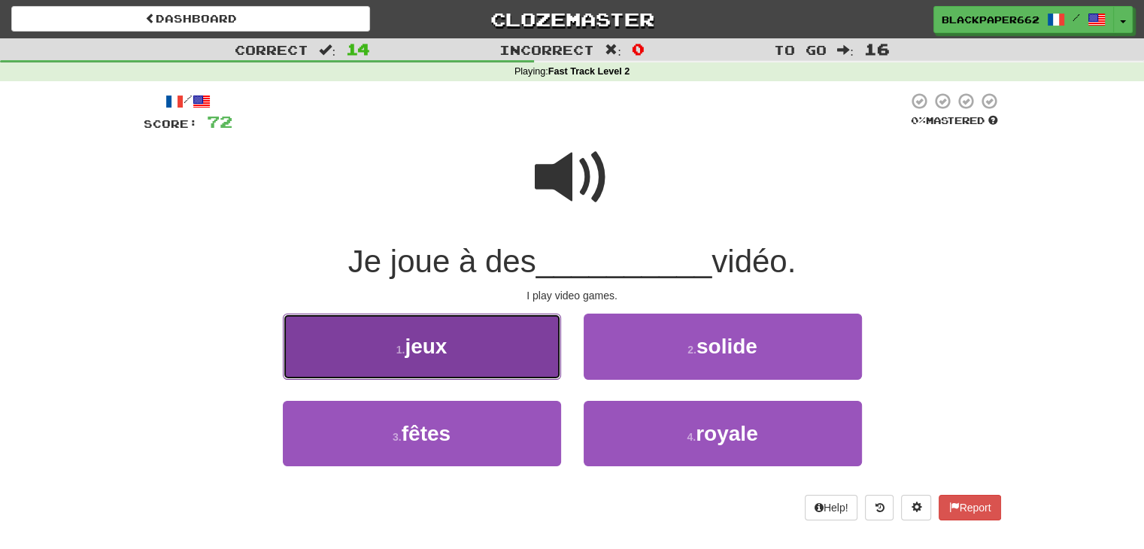
click at [503, 368] on button "1 . jeux" at bounding box center [422, 346] width 278 height 65
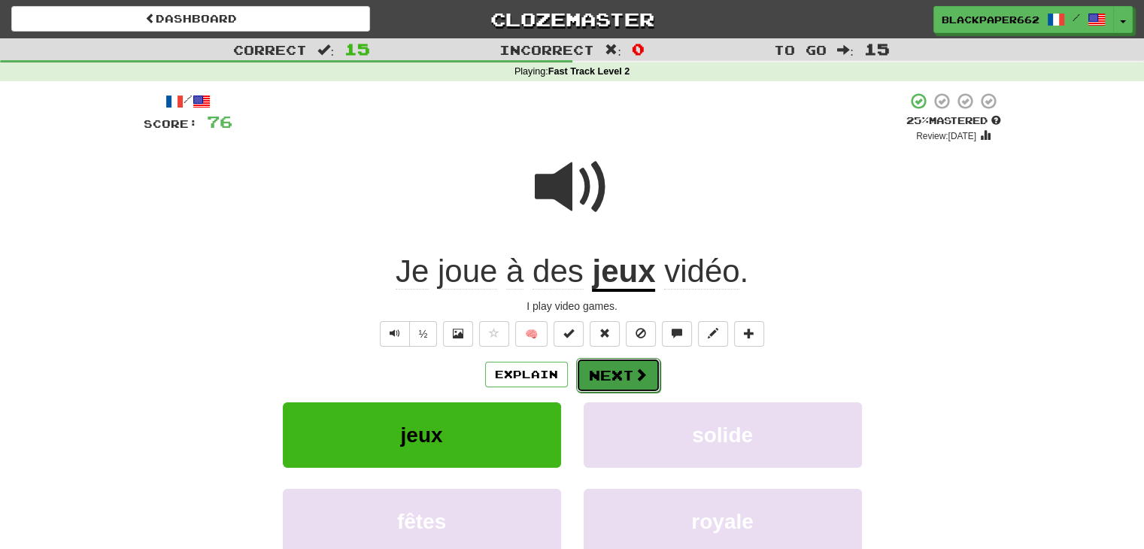
click at [613, 376] on button "Next" at bounding box center [618, 375] width 84 height 35
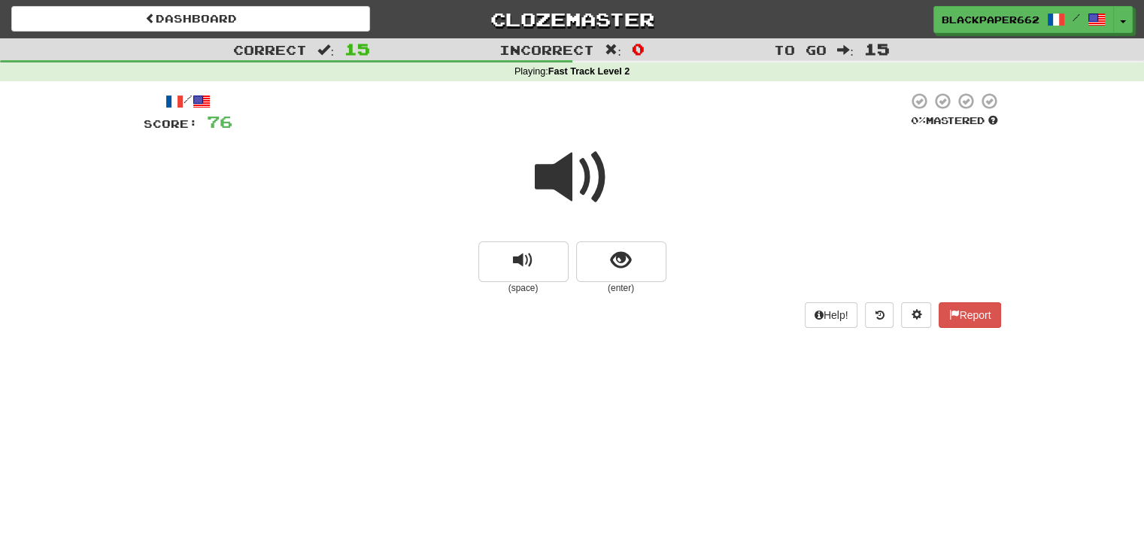
click at [569, 175] on span at bounding box center [572, 177] width 75 height 75
click at [692, 267] on div "(space) (enter)" at bounding box center [572, 267] width 857 height 53
click at [619, 269] on span "show sentence" at bounding box center [621, 260] width 20 height 20
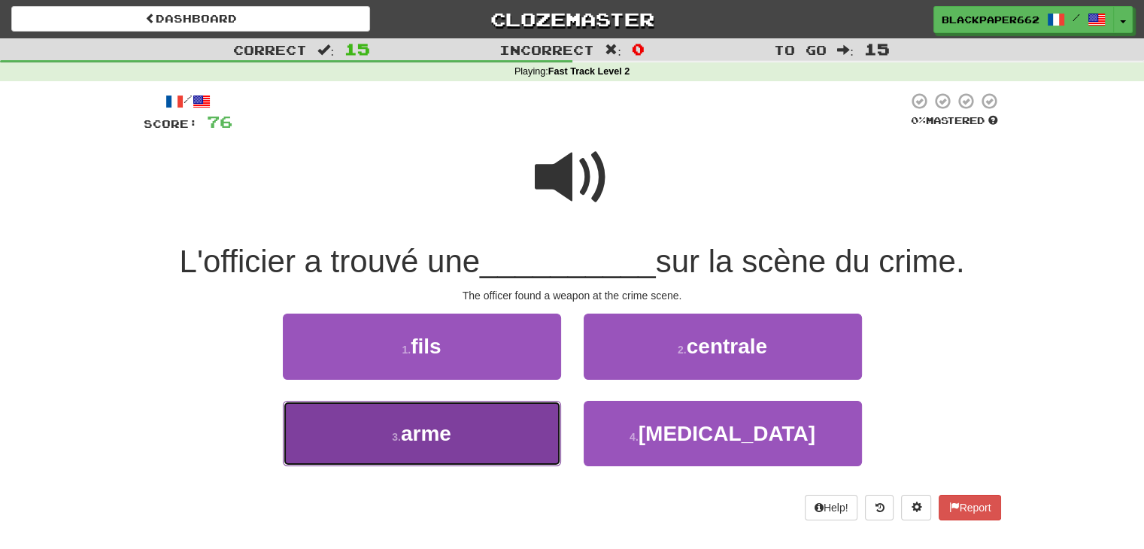
click at [454, 426] on button "3 . arme" at bounding box center [422, 433] width 278 height 65
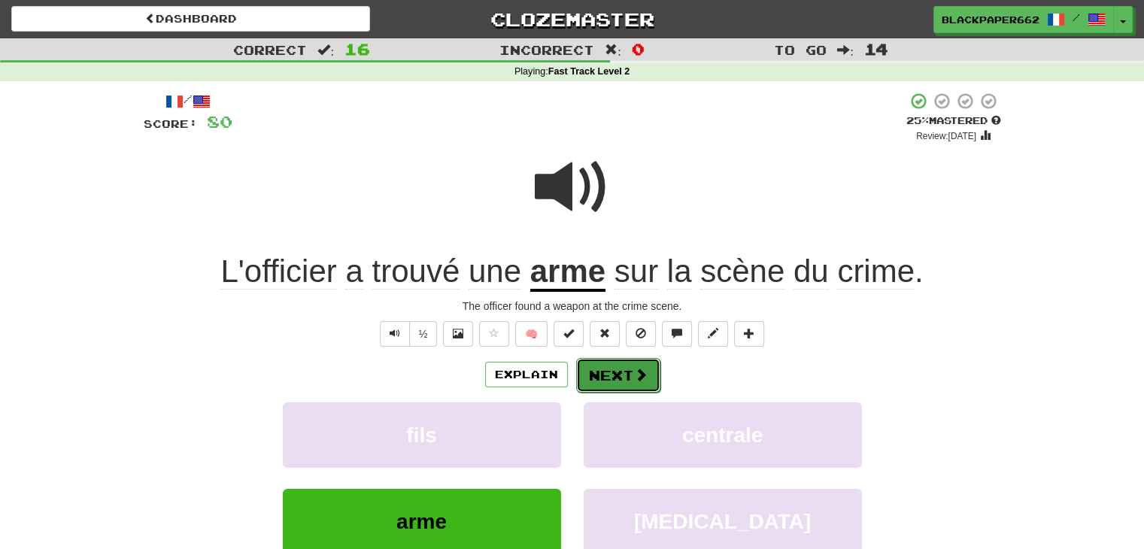
click at [635, 373] on span at bounding box center [641, 375] width 14 height 14
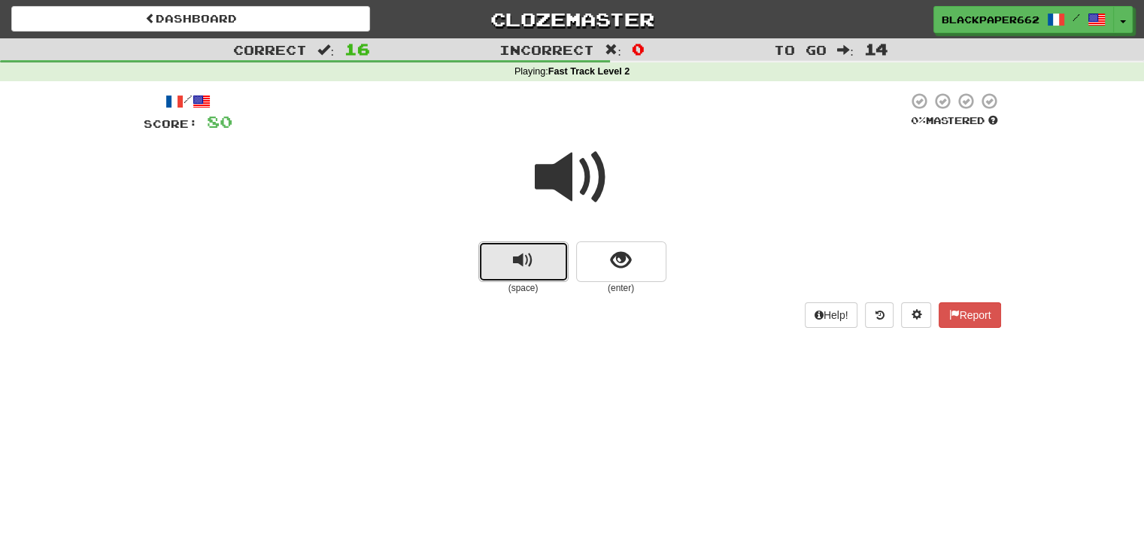
click at [543, 266] on button "replay audio" at bounding box center [523, 261] width 90 height 41
click at [623, 261] on span "show sentence" at bounding box center [621, 260] width 20 height 20
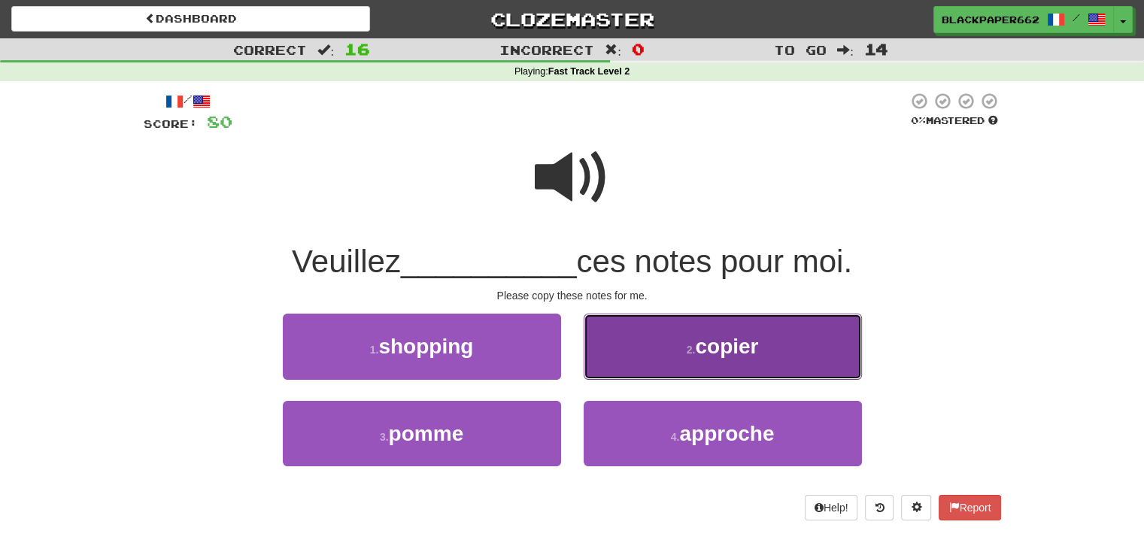
click at [673, 351] on button "2 . copier" at bounding box center [723, 346] width 278 height 65
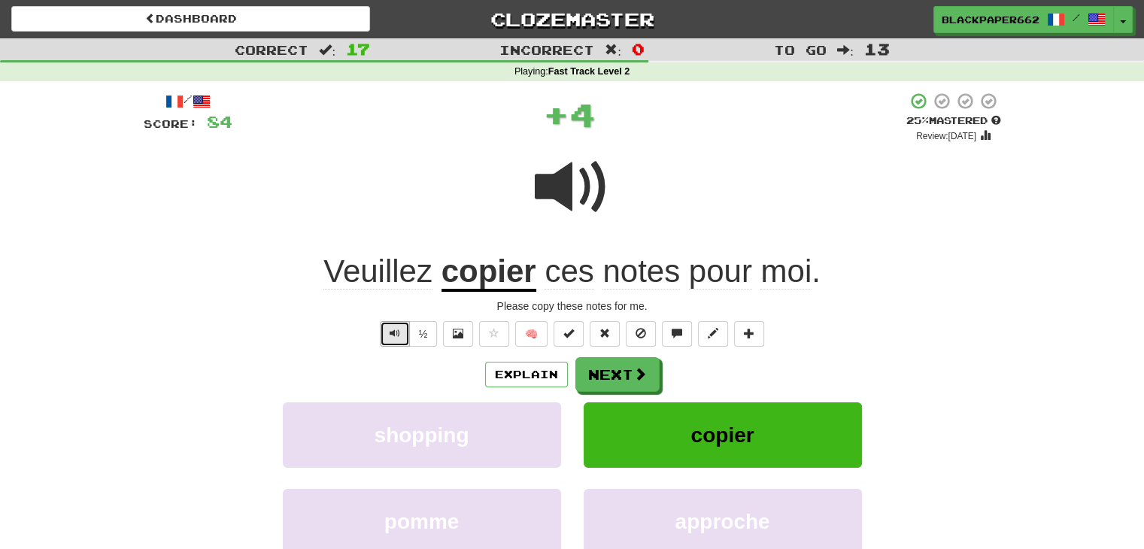
click at [383, 322] on button "Text-to-speech controls" at bounding box center [395, 334] width 30 height 26
click at [394, 332] on span "Text-to-speech controls" at bounding box center [395, 333] width 11 height 11
click at [616, 393] on div "Explain Next shopping copier pomme approche Learn more: shopping copier pomme a…" at bounding box center [572, 477] width 857 height 241
drag, startPoint x: 616, startPoint y: 376, endPoint x: 611, endPoint y: 351, distance: 25.4
click at [617, 375] on button "Next" at bounding box center [617, 374] width 84 height 35
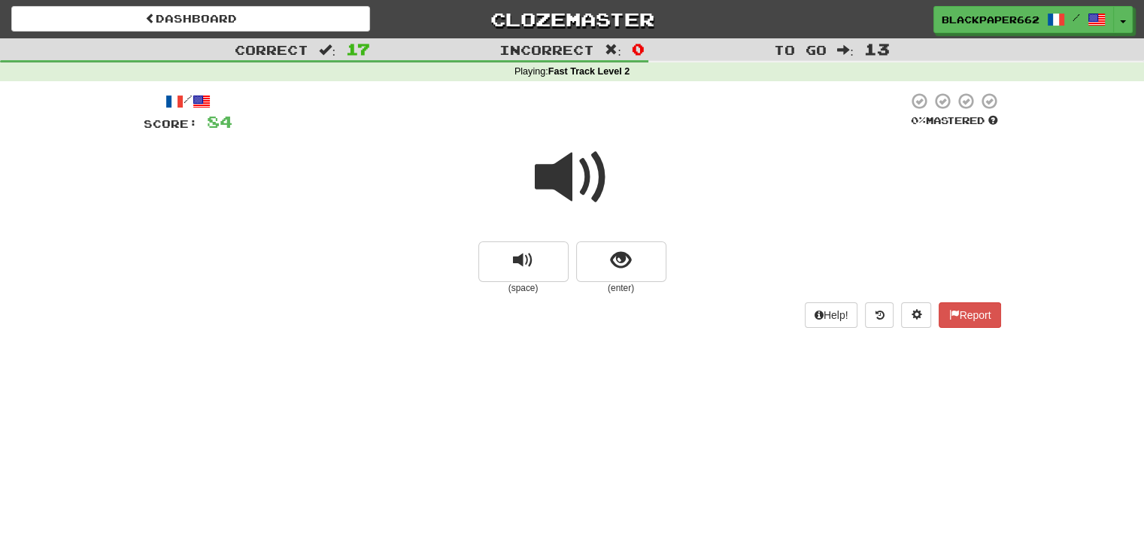
click at [561, 175] on span at bounding box center [572, 177] width 75 height 75
click at [651, 259] on button "show sentence" at bounding box center [621, 261] width 90 height 41
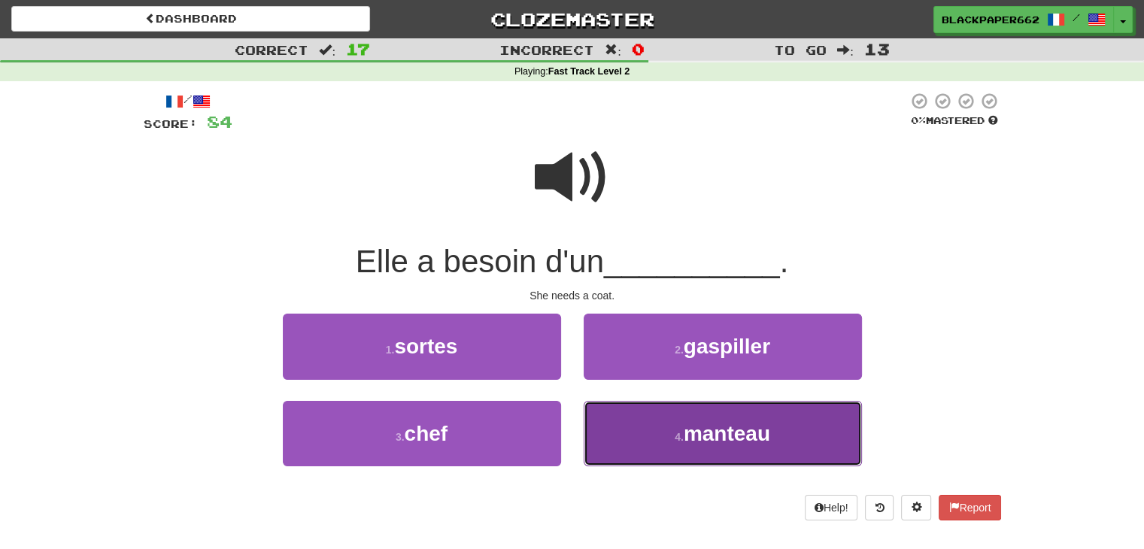
click at [718, 422] on span "manteau" at bounding box center [727, 433] width 86 height 23
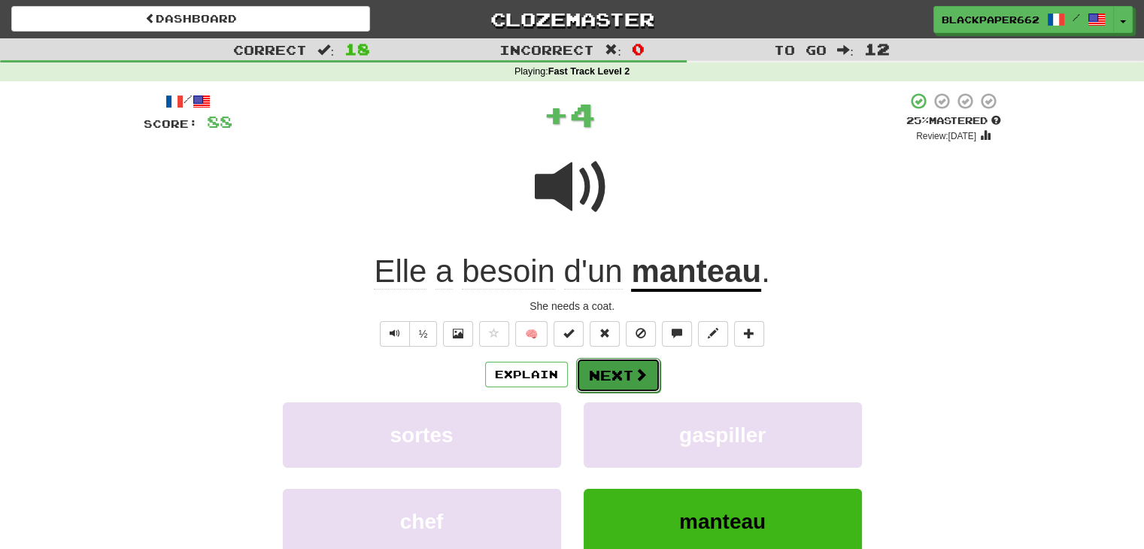
click at [642, 370] on span at bounding box center [641, 375] width 14 height 14
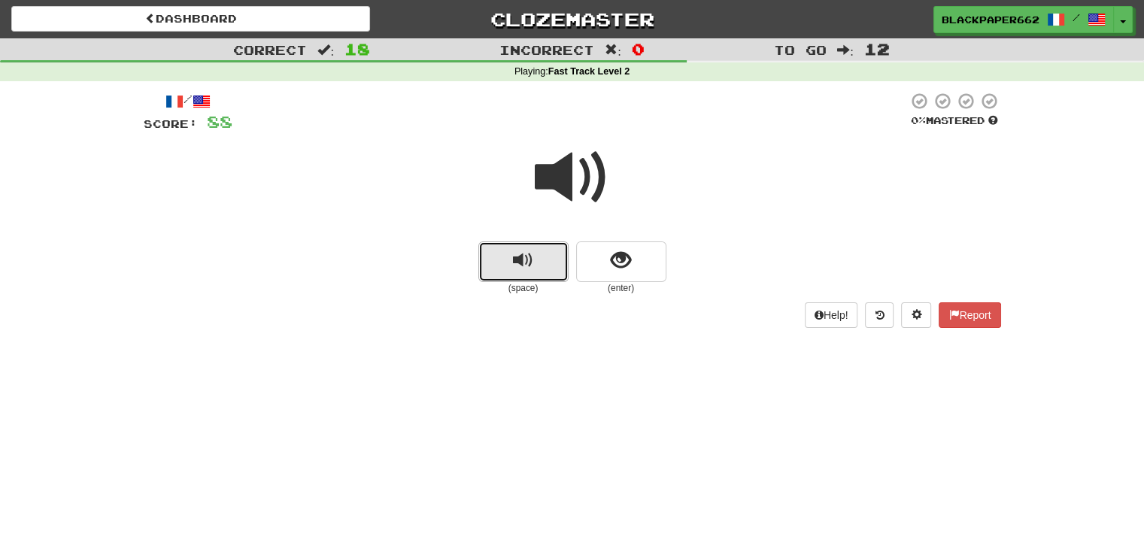
click at [533, 251] on span "replay audio" at bounding box center [523, 260] width 20 height 20
click at [516, 266] on span "replay audio" at bounding box center [523, 260] width 20 height 20
click at [629, 264] on span "show sentence" at bounding box center [621, 260] width 20 height 20
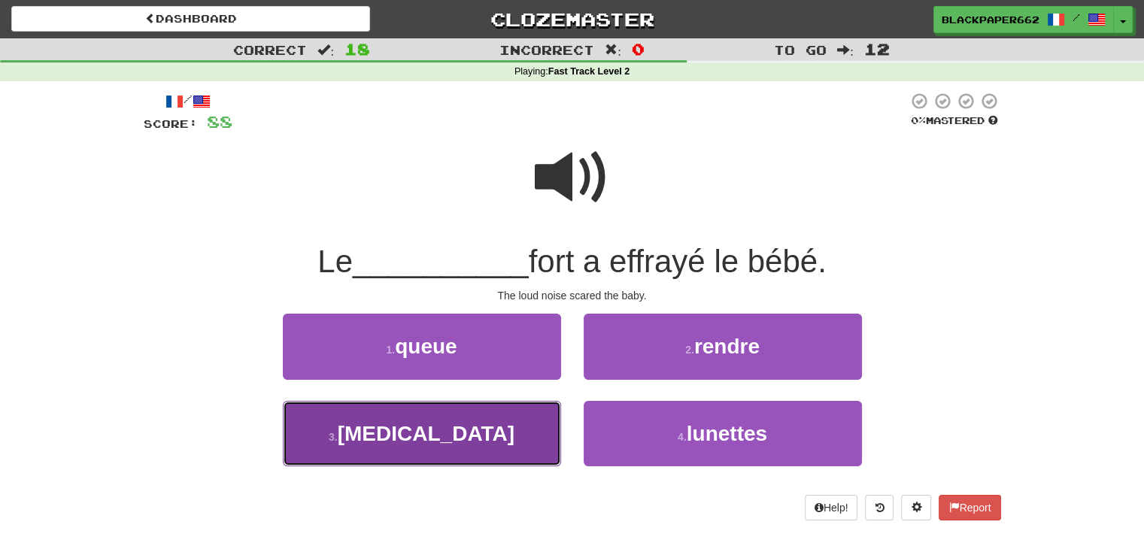
drag, startPoint x: 496, startPoint y: 422, endPoint x: 498, endPoint y: 398, distance: 24.2
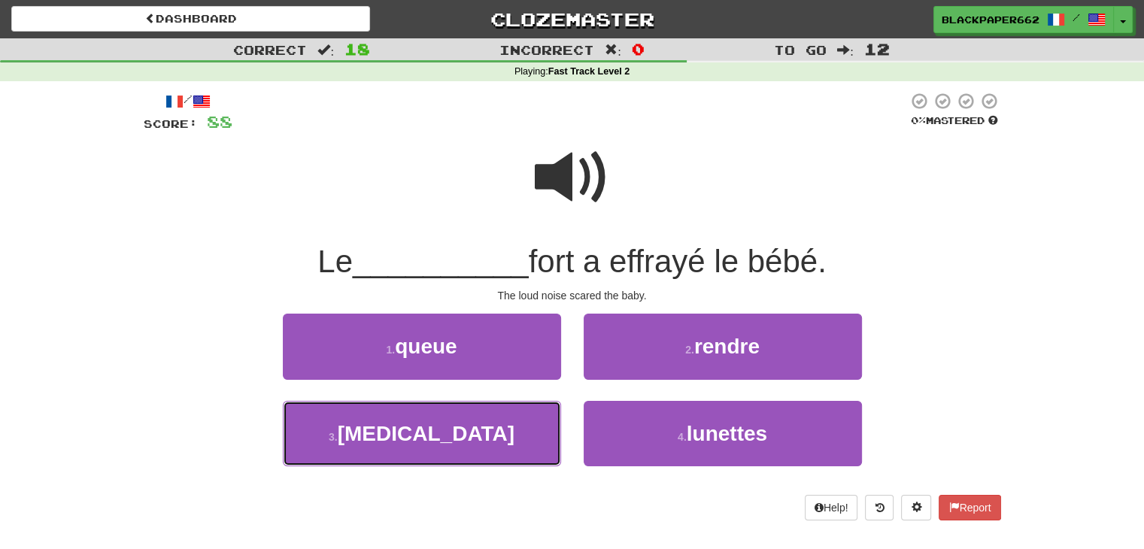
click at [496, 421] on button "3 . [MEDICAL_DATA]" at bounding box center [422, 433] width 278 height 65
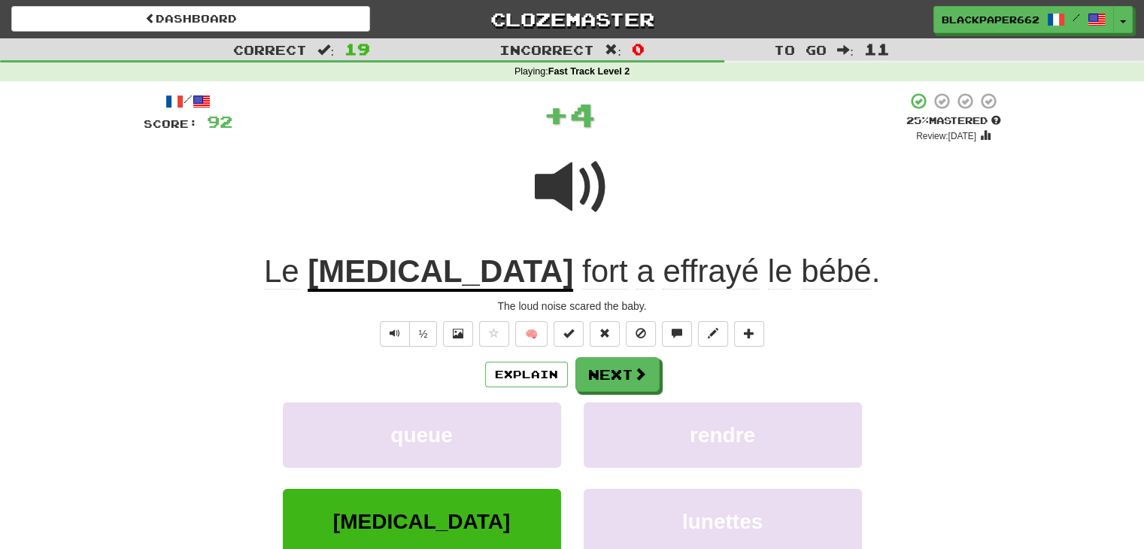
click at [585, 197] on span at bounding box center [572, 187] width 75 height 75
click at [618, 377] on button "Next" at bounding box center [618, 375] width 84 height 35
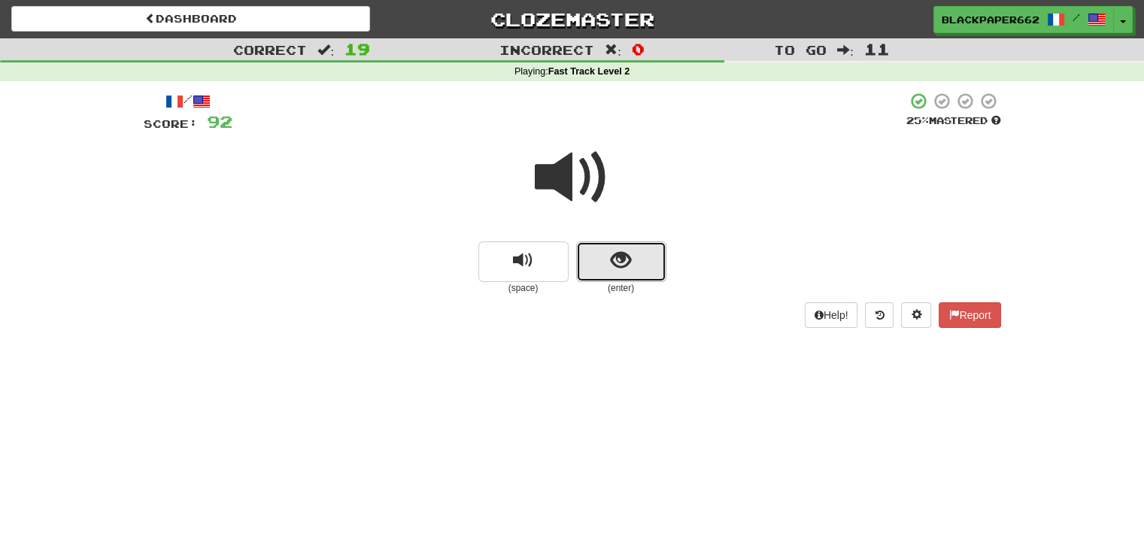
click at [623, 250] on span "show sentence" at bounding box center [621, 260] width 20 height 20
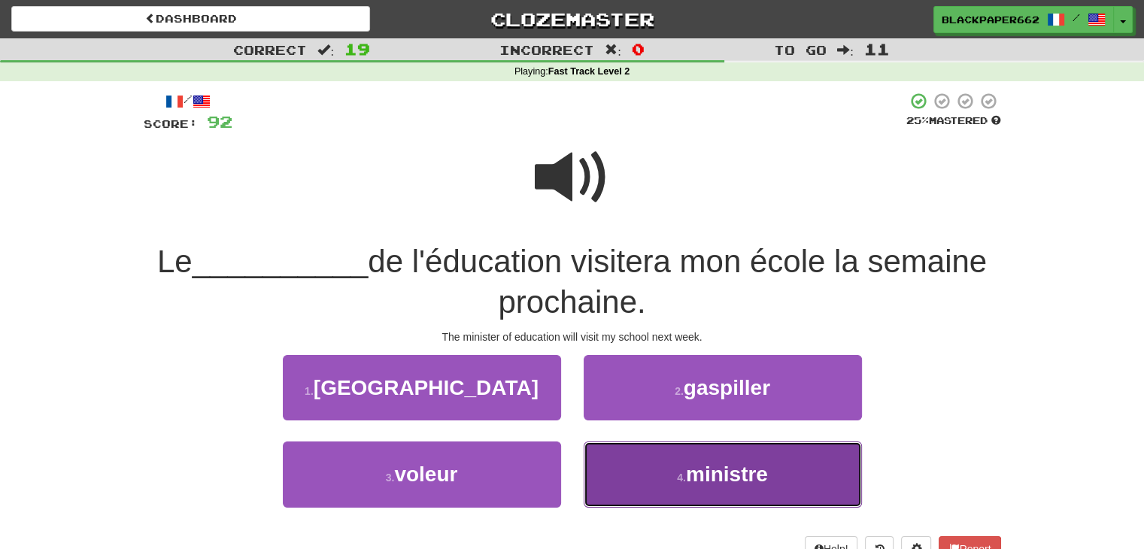
click at [684, 467] on button "4 . ministre" at bounding box center [723, 474] width 278 height 65
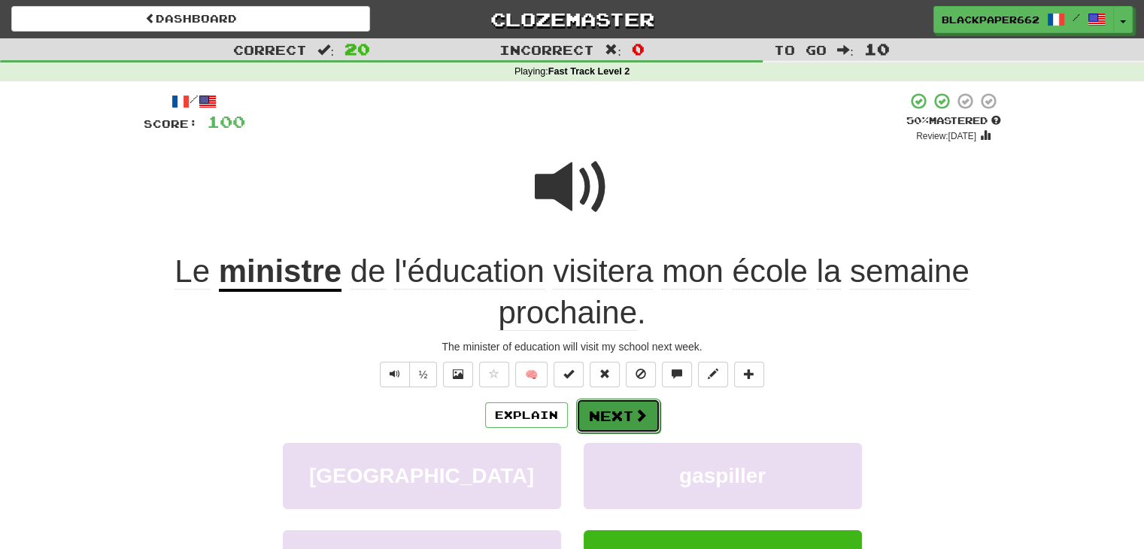
click at [626, 408] on button "Next" at bounding box center [618, 416] width 84 height 35
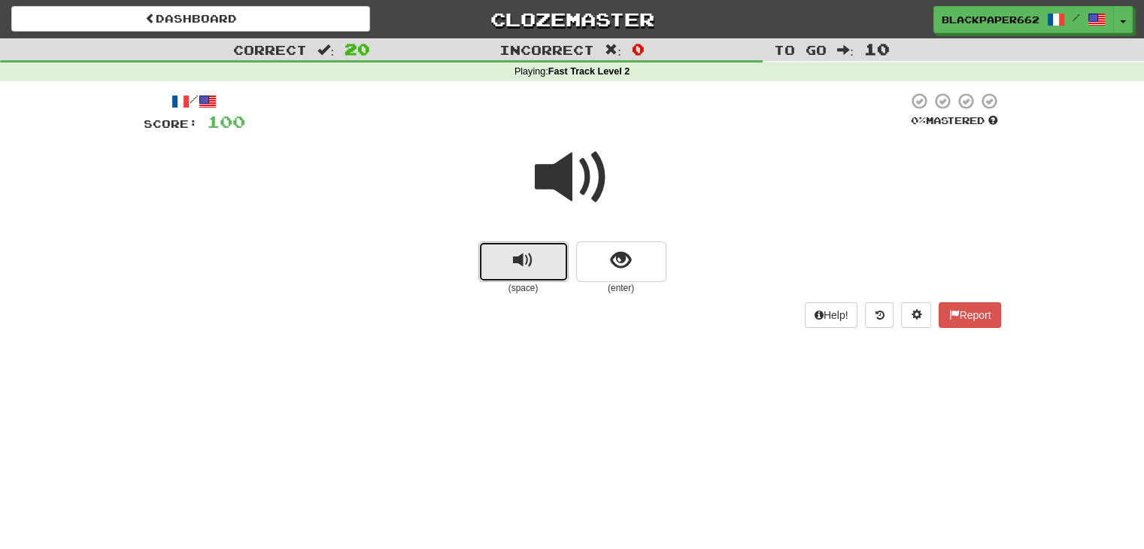
click at [536, 259] on button "replay audio" at bounding box center [523, 261] width 90 height 41
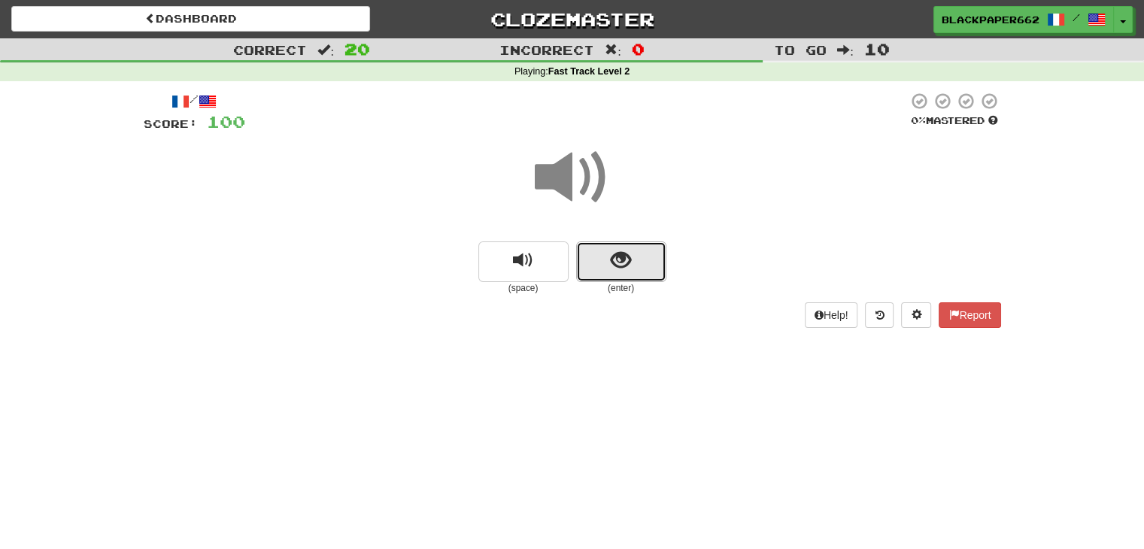
click at [599, 256] on button "show sentence" at bounding box center [621, 261] width 90 height 41
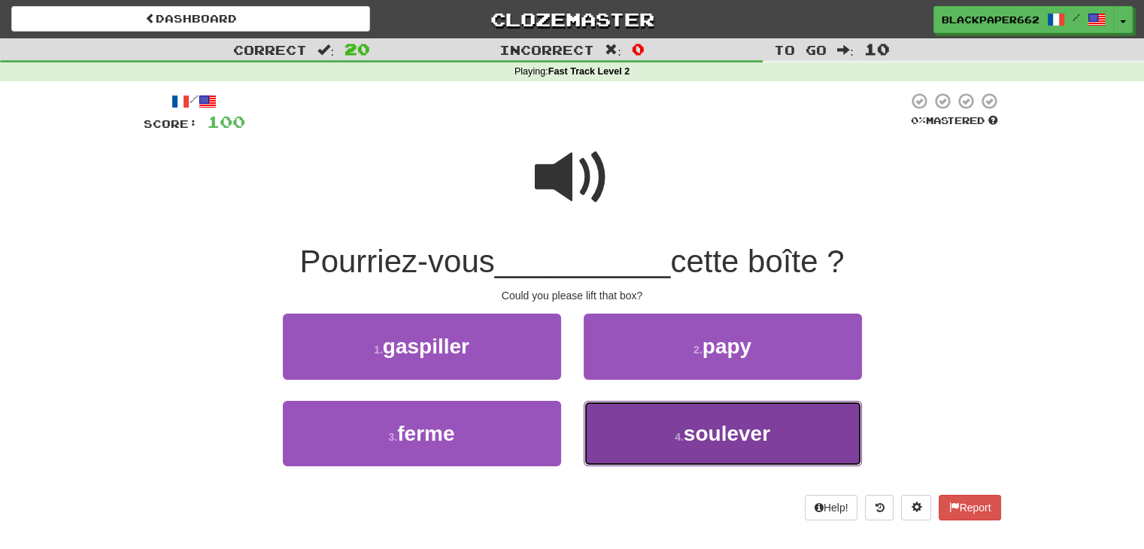
click at [638, 414] on button "4 . soulever" at bounding box center [723, 433] width 278 height 65
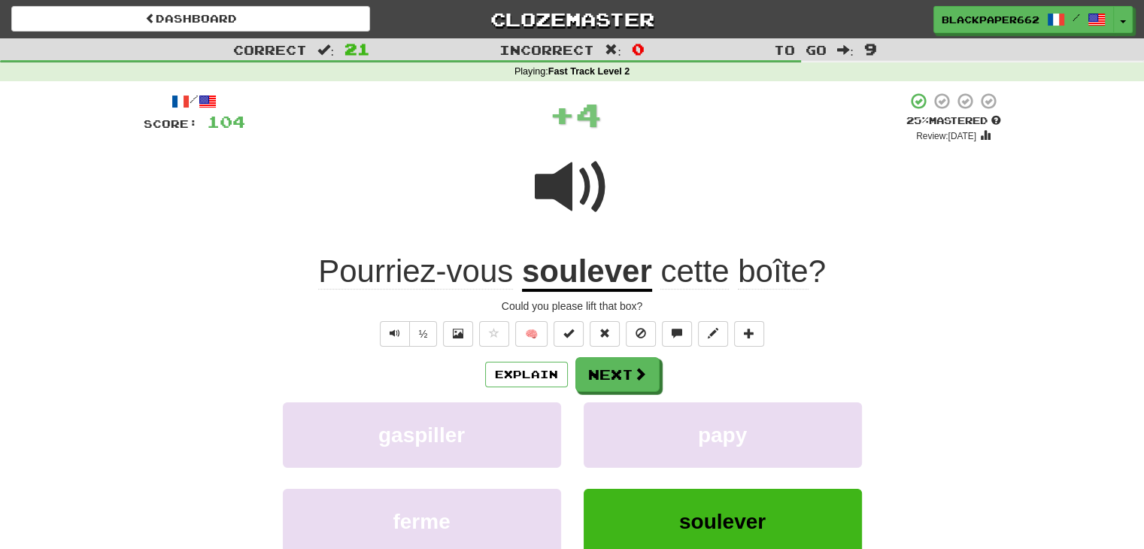
click at [581, 205] on span at bounding box center [572, 187] width 75 height 75
click at [402, 340] on button "Text-to-speech controls" at bounding box center [395, 334] width 30 height 26
click at [610, 377] on button "Next" at bounding box center [618, 375] width 84 height 35
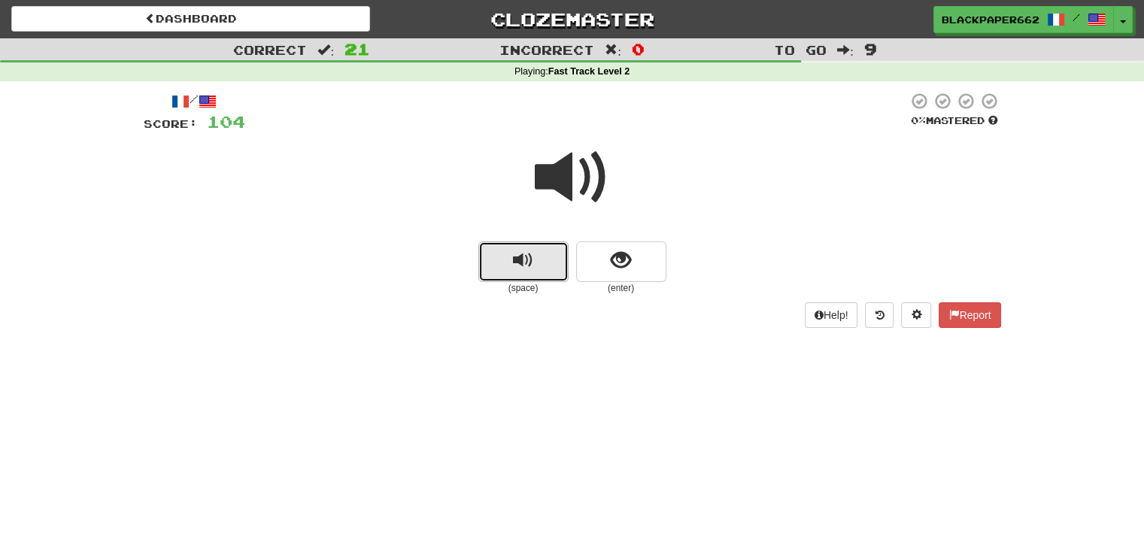
click at [511, 272] on button "replay audio" at bounding box center [523, 261] width 90 height 41
click at [621, 263] on span "show sentence" at bounding box center [621, 260] width 20 height 20
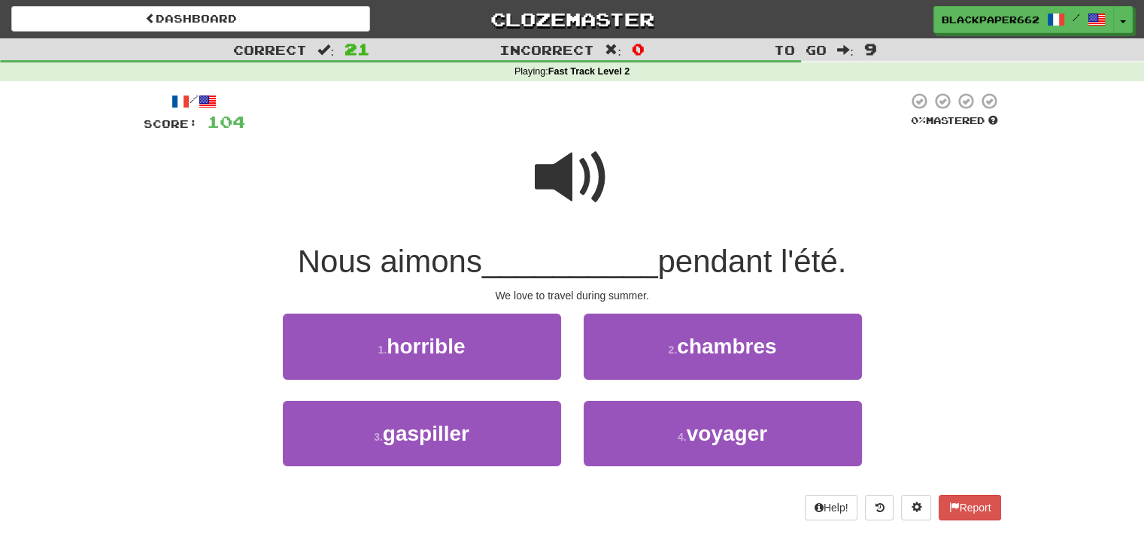
click at [540, 175] on span at bounding box center [572, 177] width 75 height 75
click at [704, 466] on div "4 . voyager" at bounding box center [722, 444] width 301 height 86
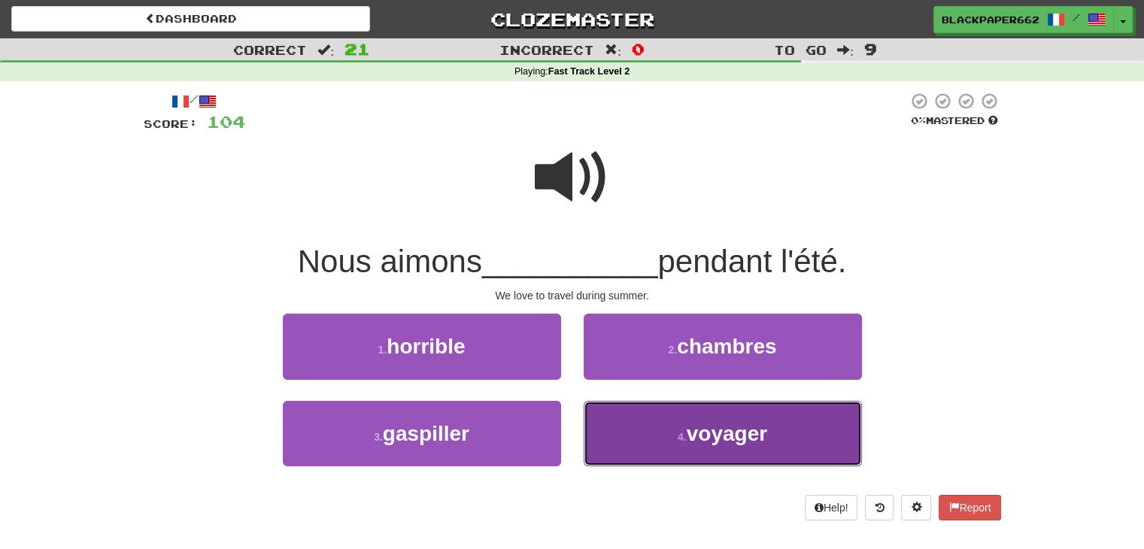
click at [671, 449] on button "4 . voyager" at bounding box center [723, 433] width 278 height 65
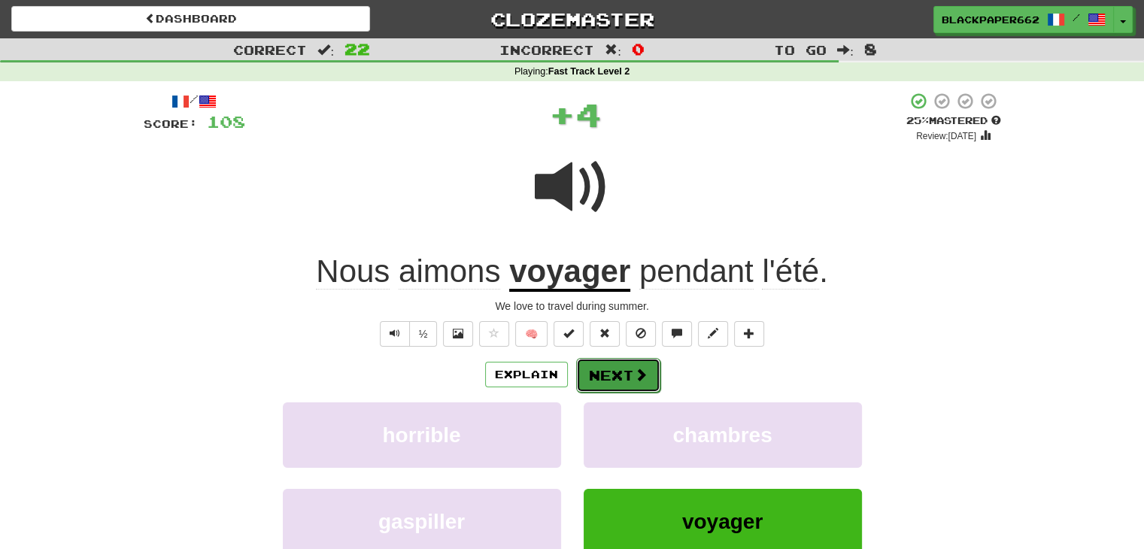
click at [618, 378] on button "Next" at bounding box center [618, 375] width 84 height 35
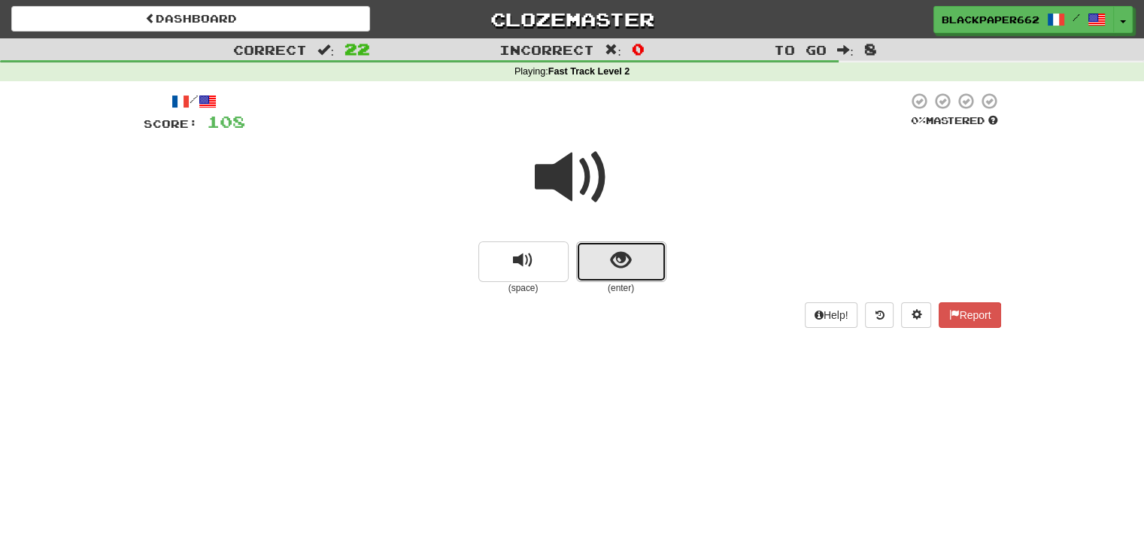
click at [611, 263] on span "show sentence" at bounding box center [621, 260] width 20 height 20
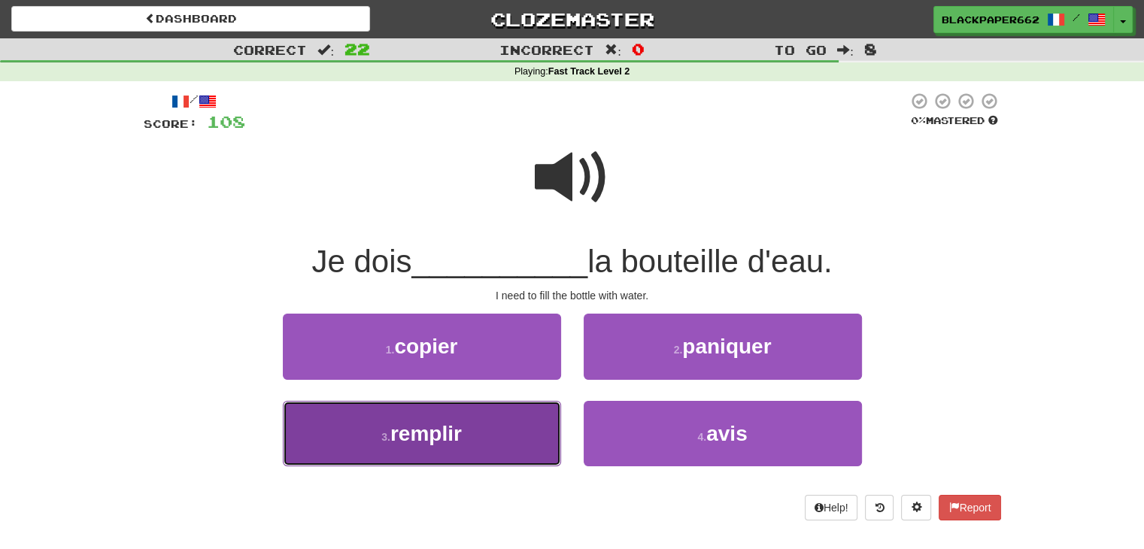
click at [417, 426] on span "remplir" at bounding box center [425, 433] width 71 height 23
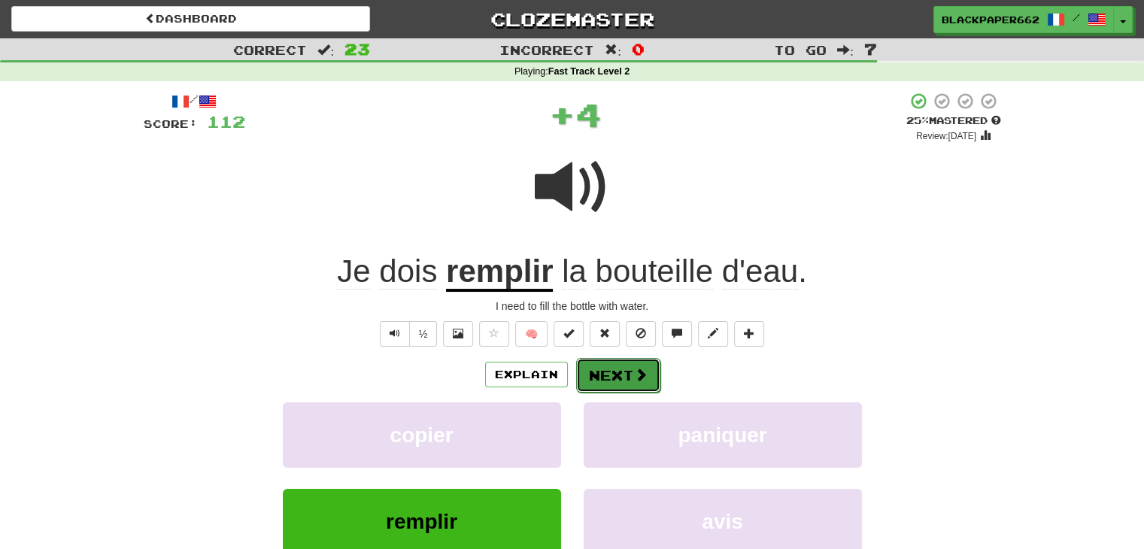
click at [612, 372] on button "Next" at bounding box center [618, 375] width 84 height 35
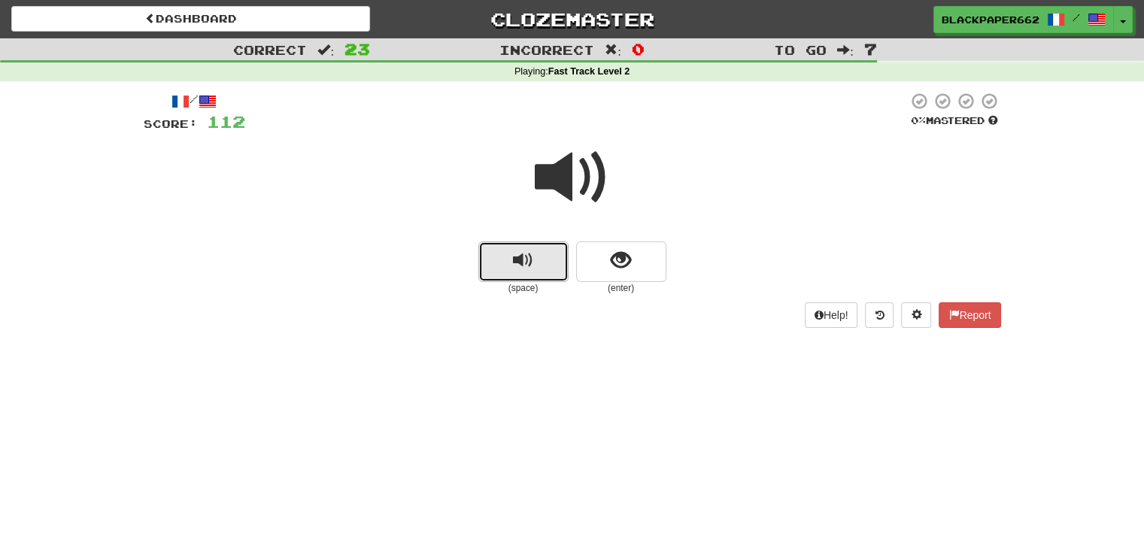
click at [539, 256] on button "replay audio" at bounding box center [523, 261] width 90 height 41
click at [632, 263] on button "show sentence" at bounding box center [621, 261] width 90 height 41
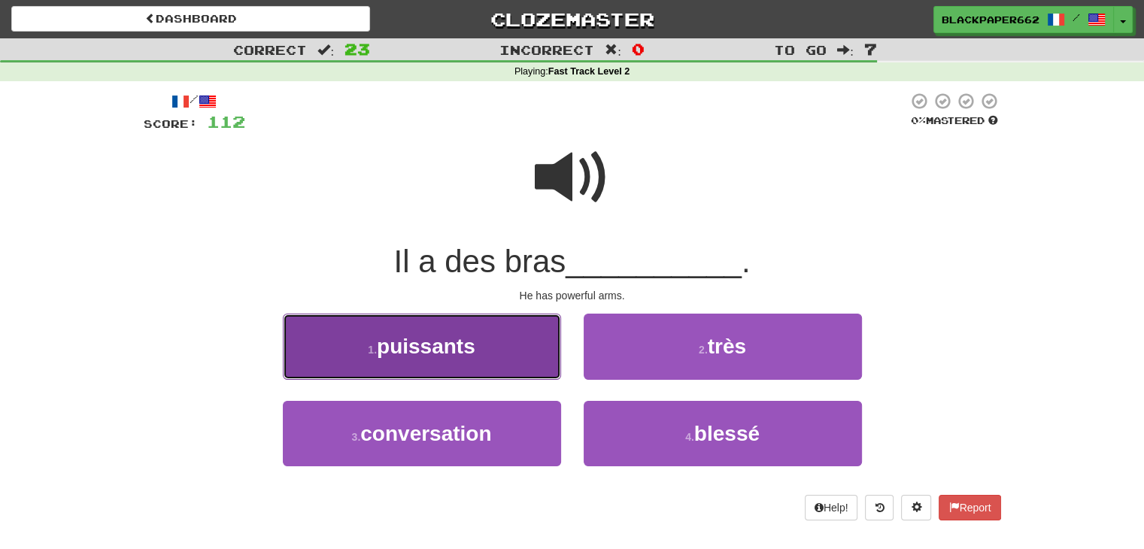
click at [497, 338] on button "1 . puissants" at bounding box center [422, 346] width 278 height 65
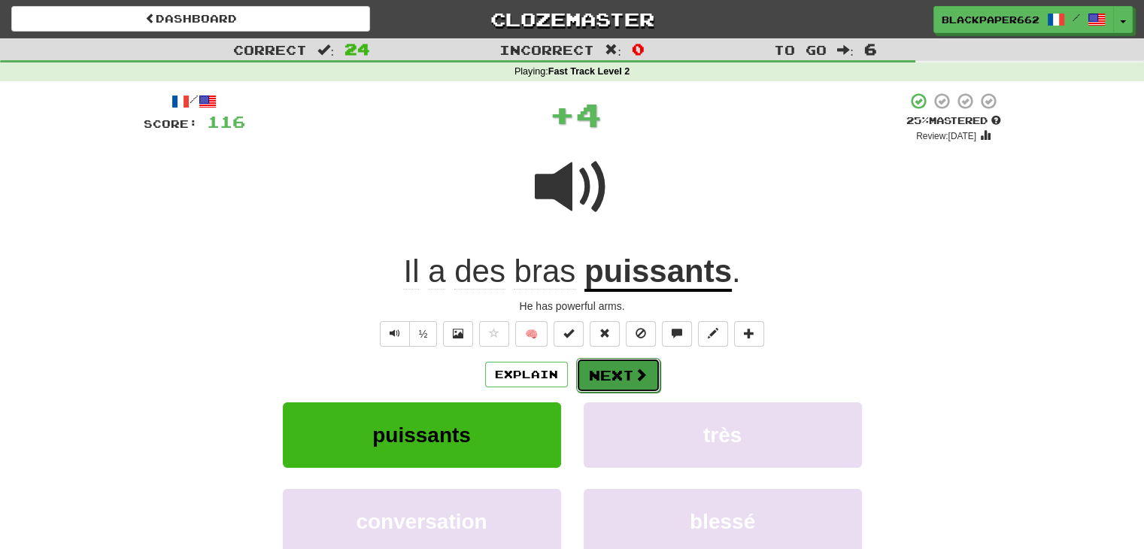
click at [611, 375] on button "Next" at bounding box center [618, 375] width 84 height 35
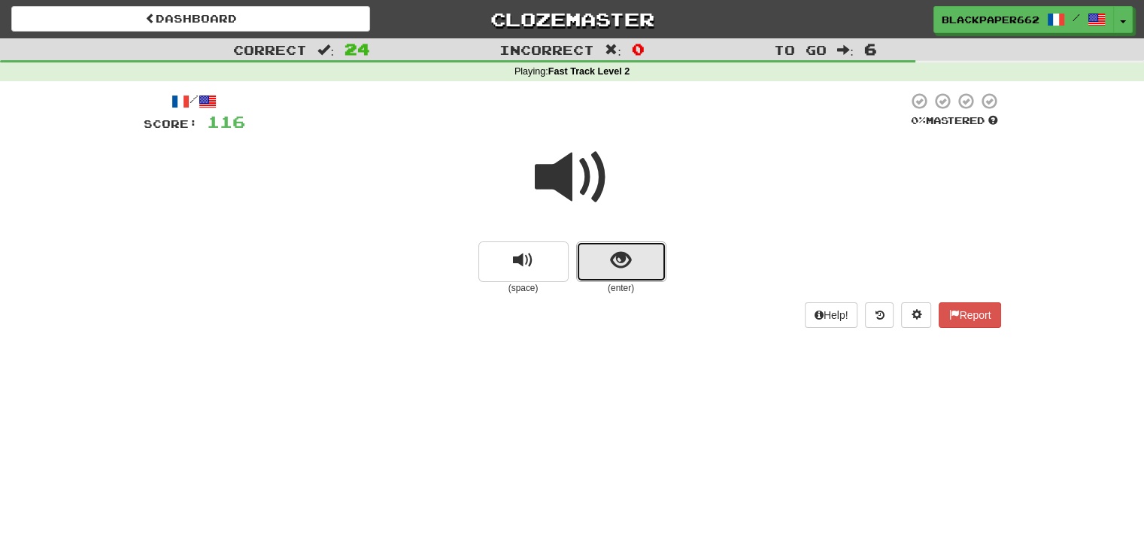
click at [590, 269] on button "show sentence" at bounding box center [621, 261] width 90 height 41
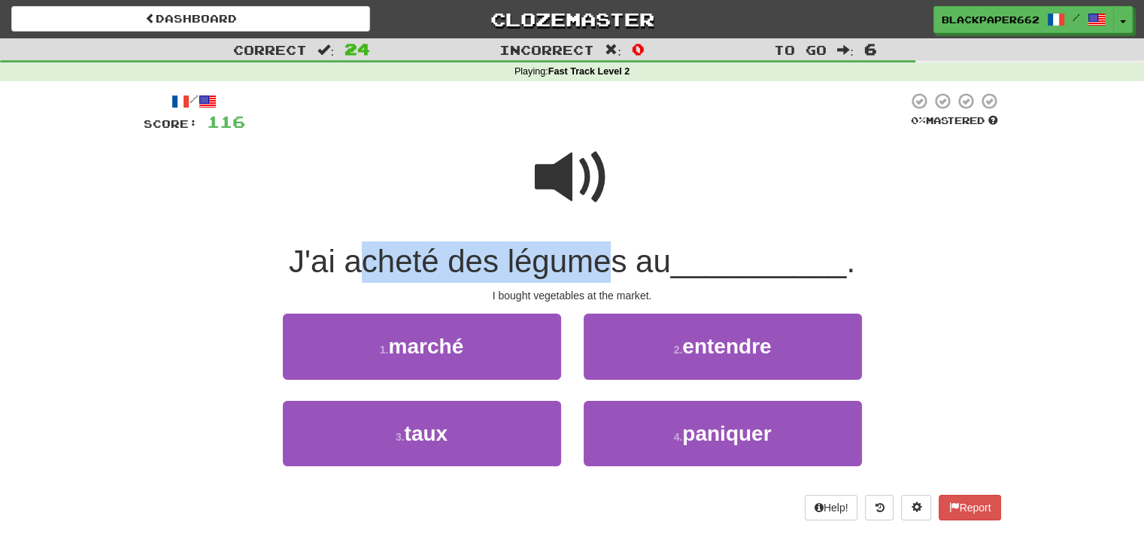
drag, startPoint x: 361, startPoint y: 252, endPoint x: 609, endPoint y: 249, distance: 248.2
click at [609, 249] on span "J'ai acheté des légumes au" at bounding box center [480, 261] width 382 height 35
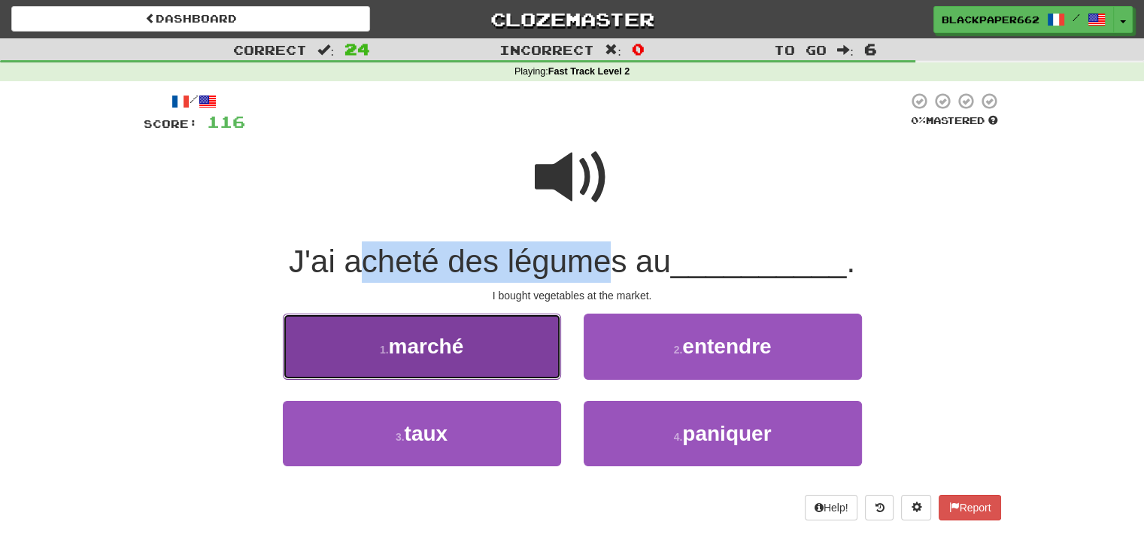
click at [500, 341] on button "1 . marché" at bounding box center [422, 346] width 278 height 65
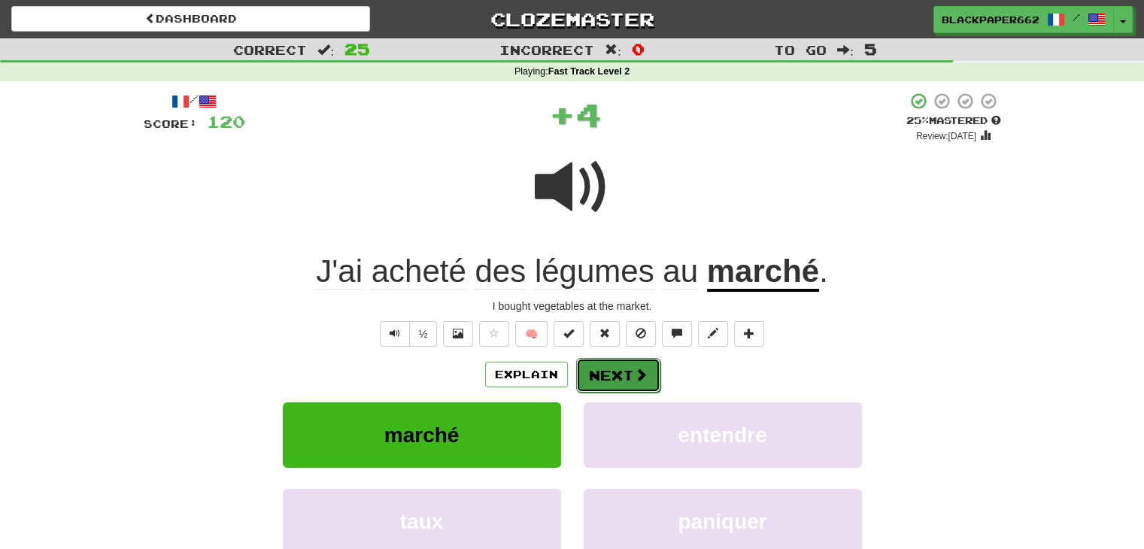
click at [629, 370] on button "Next" at bounding box center [618, 375] width 84 height 35
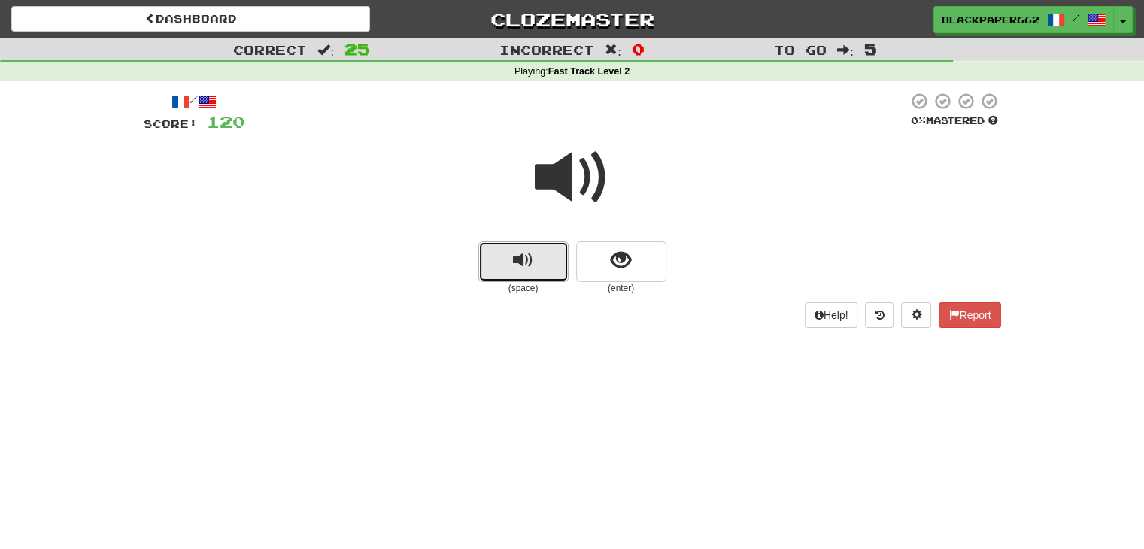
click at [560, 275] on button "replay audio" at bounding box center [523, 261] width 90 height 41
click at [608, 240] on div at bounding box center [572, 188] width 857 height 108
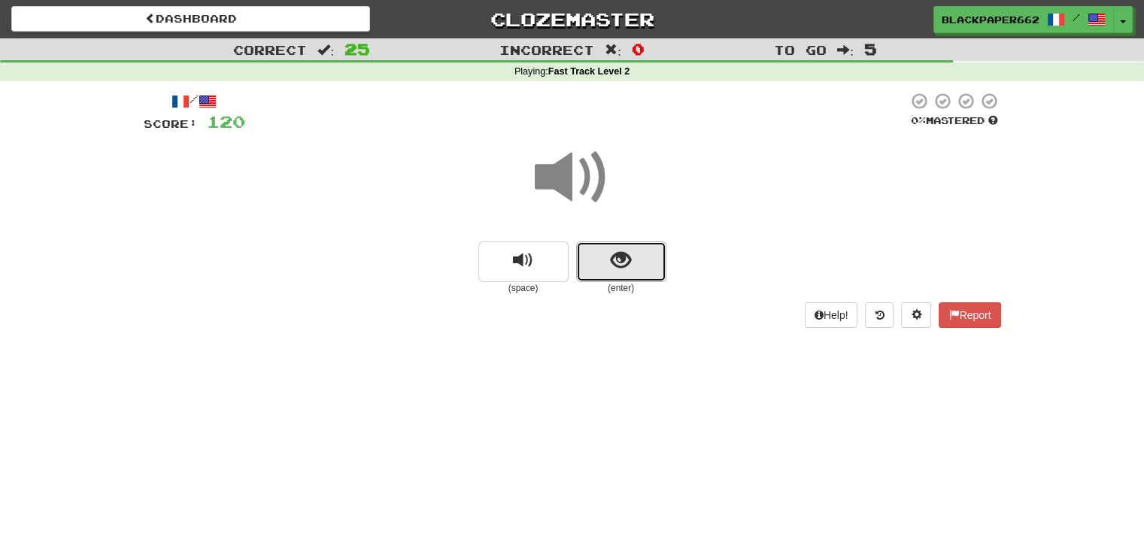
click at [611, 255] on span "show sentence" at bounding box center [621, 260] width 20 height 20
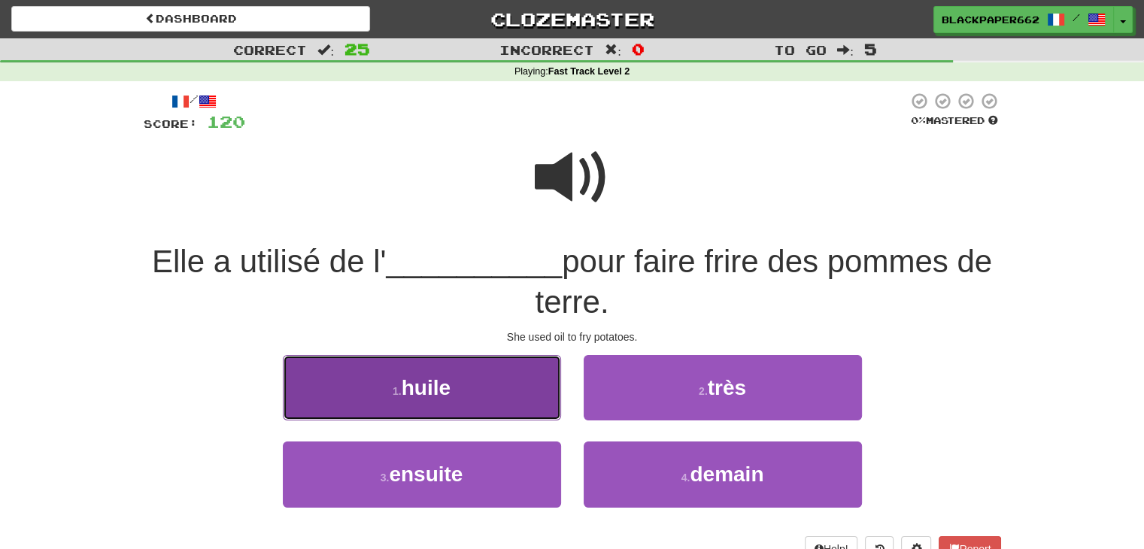
click at [471, 361] on button "1 . huile" at bounding box center [422, 387] width 278 height 65
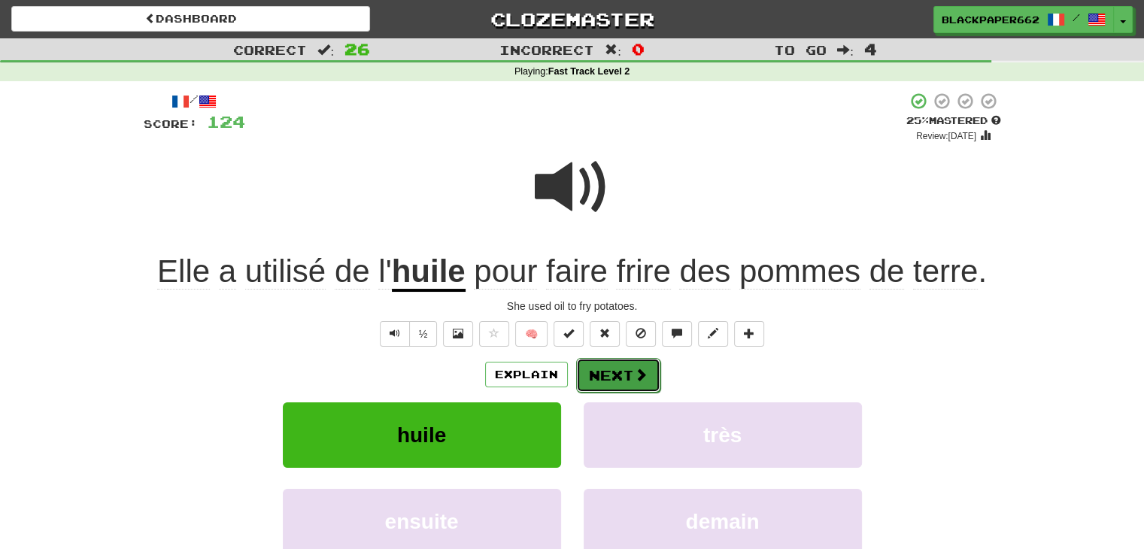
click at [605, 367] on button "Next" at bounding box center [618, 375] width 84 height 35
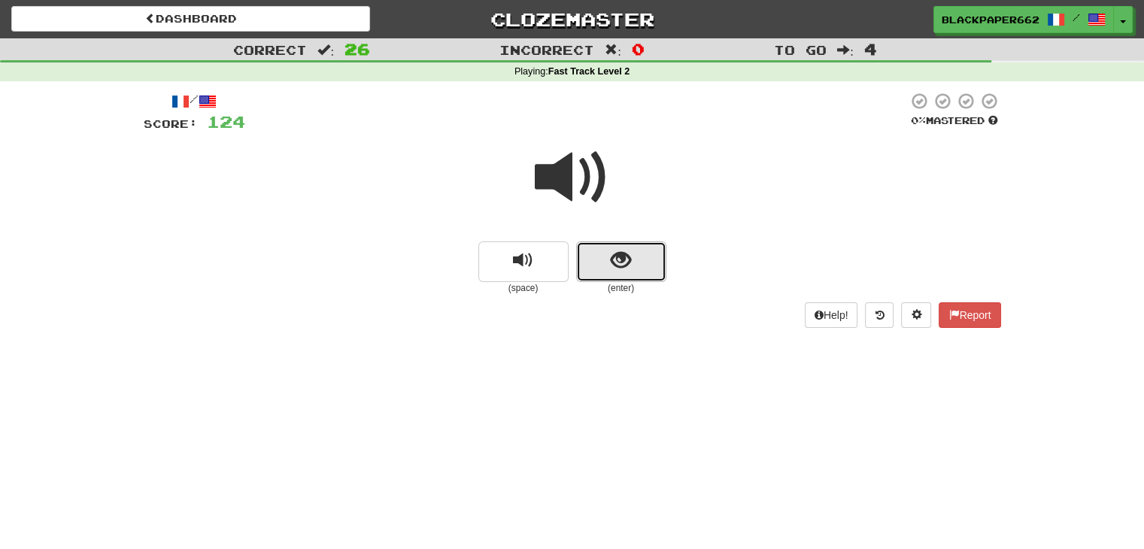
click at [608, 261] on button "show sentence" at bounding box center [621, 261] width 90 height 41
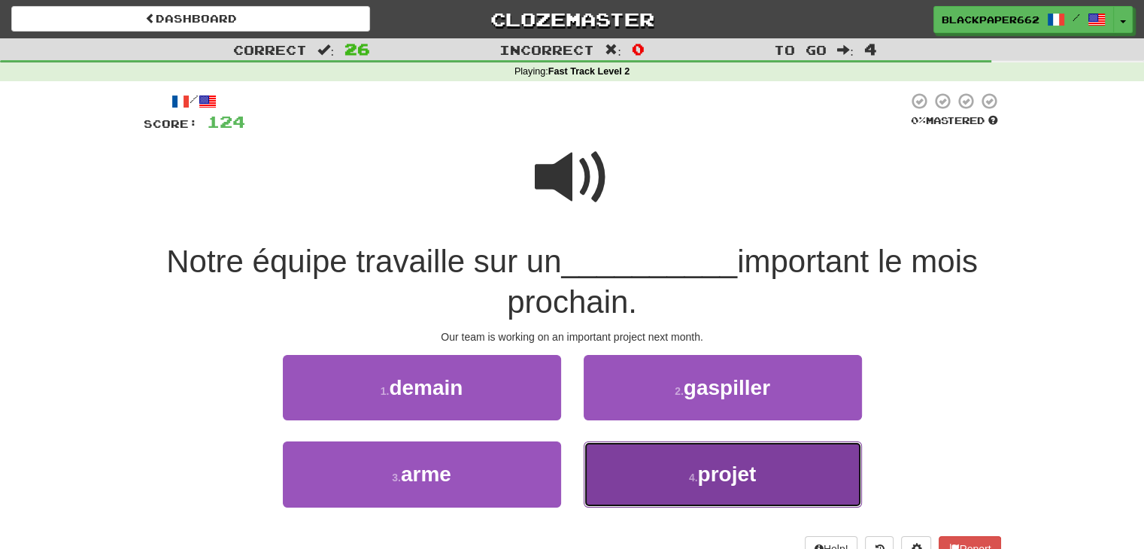
click at [681, 490] on button "4 . projet" at bounding box center [723, 474] width 278 height 65
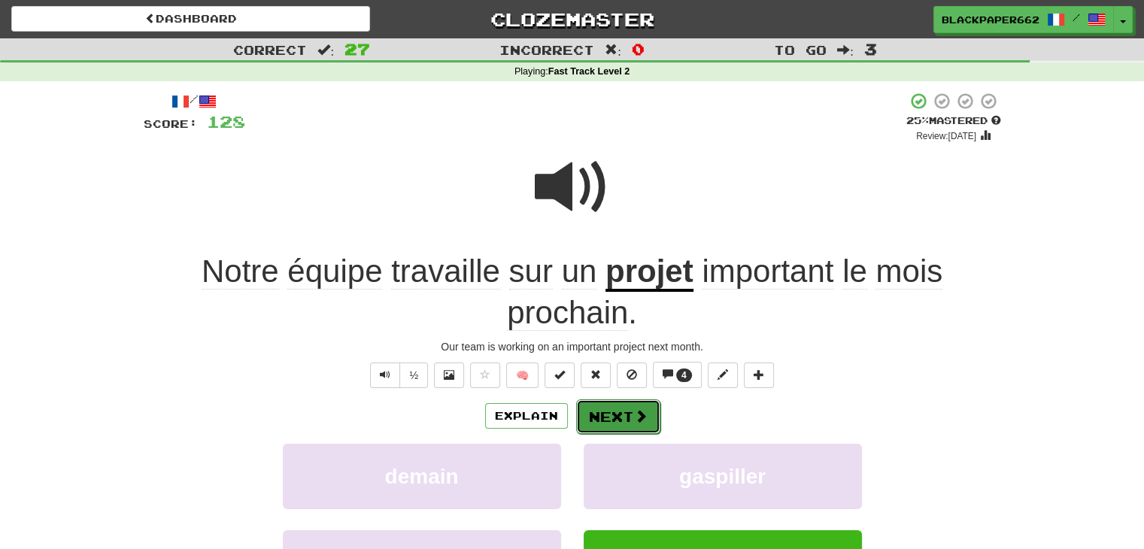
click at [626, 414] on button "Next" at bounding box center [618, 416] width 84 height 35
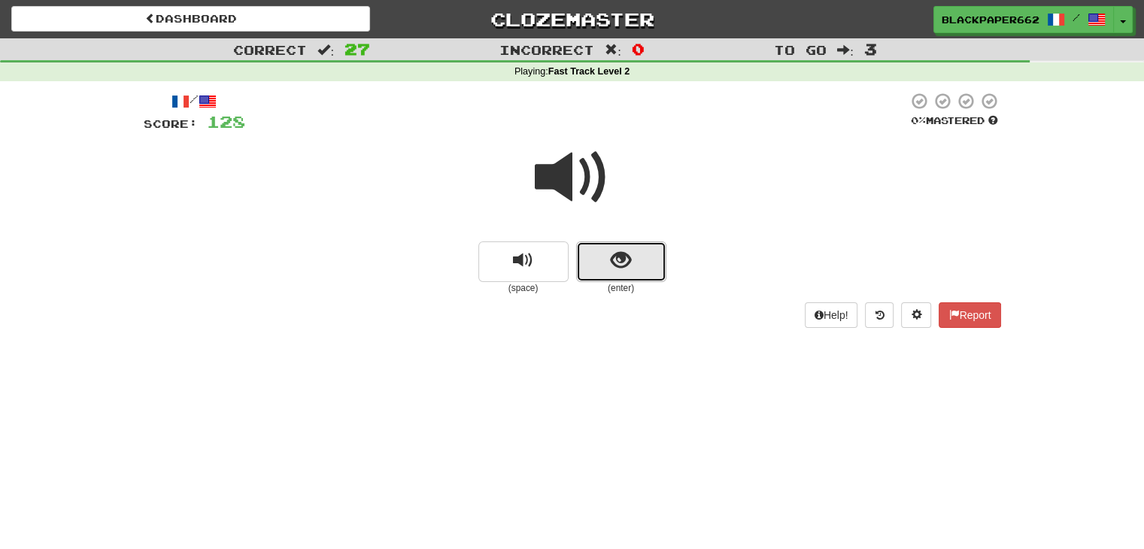
click at [647, 266] on button "show sentence" at bounding box center [621, 261] width 90 height 41
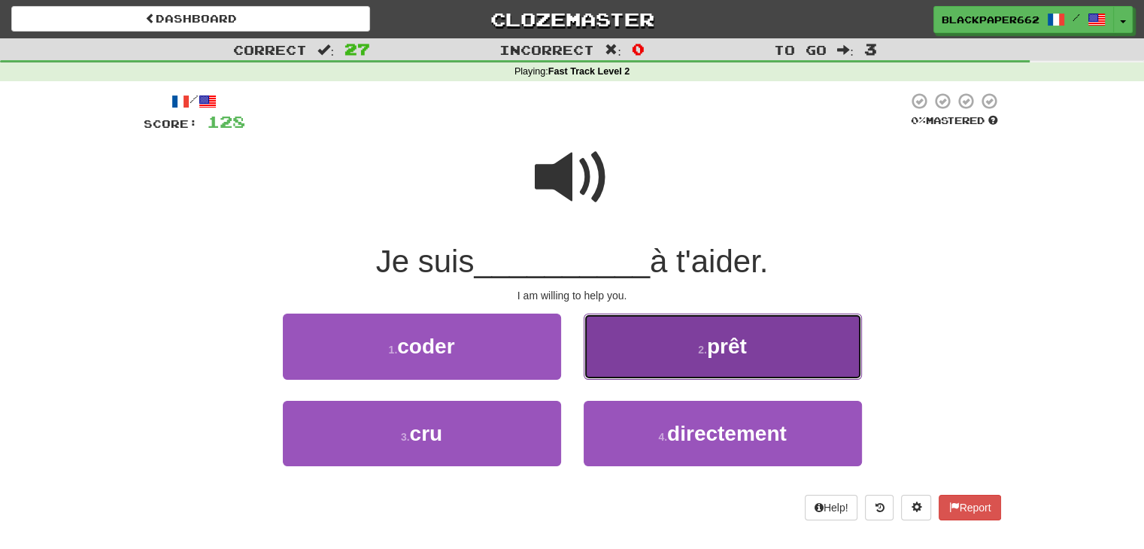
click at [718, 358] on button "2 . prêt" at bounding box center [723, 346] width 278 height 65
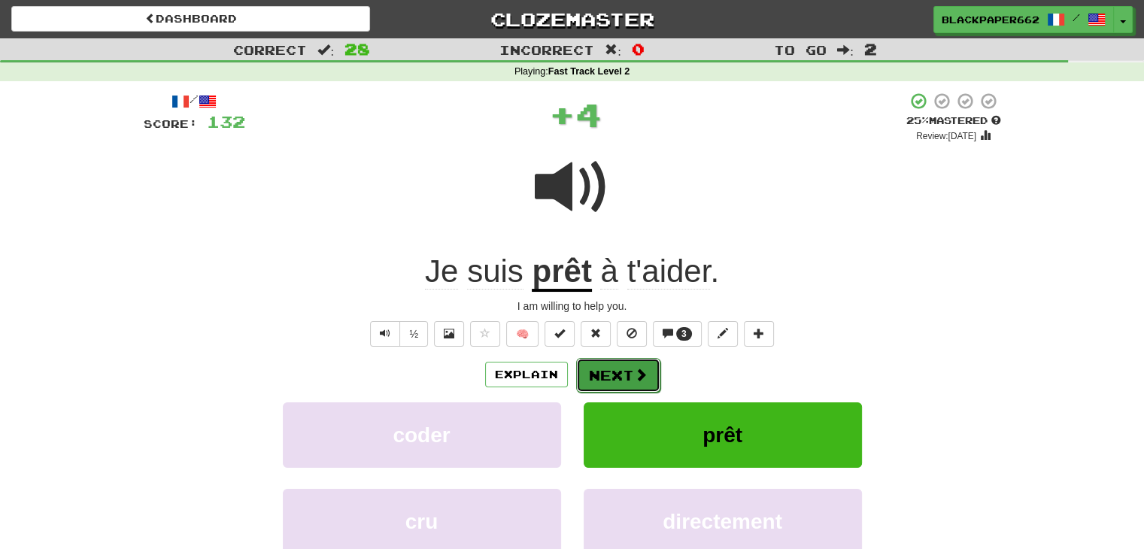
click at [628, 381] on button "Next" at bounding box center [618, 375] width 84 height 35
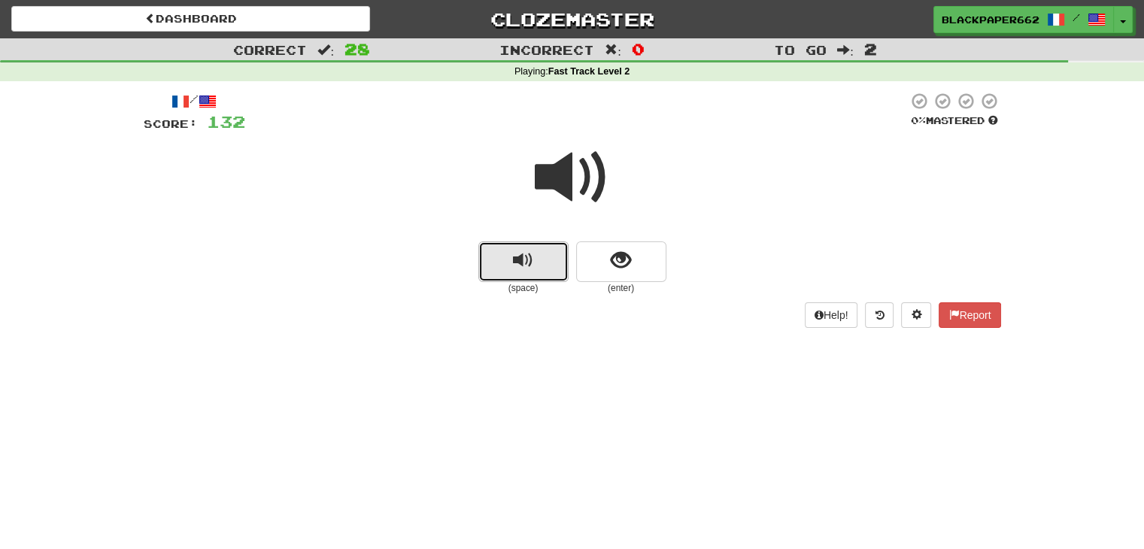
click at [508, 275] on button "replay audio" at bounding box center [523, 261] width 90 height 41
click at [575, 183] on span at bounding box center [572, 177] width 75 height 75
click at [634, 257] on button "show sentence" at bounding box center [621, 261] width 90 height 41
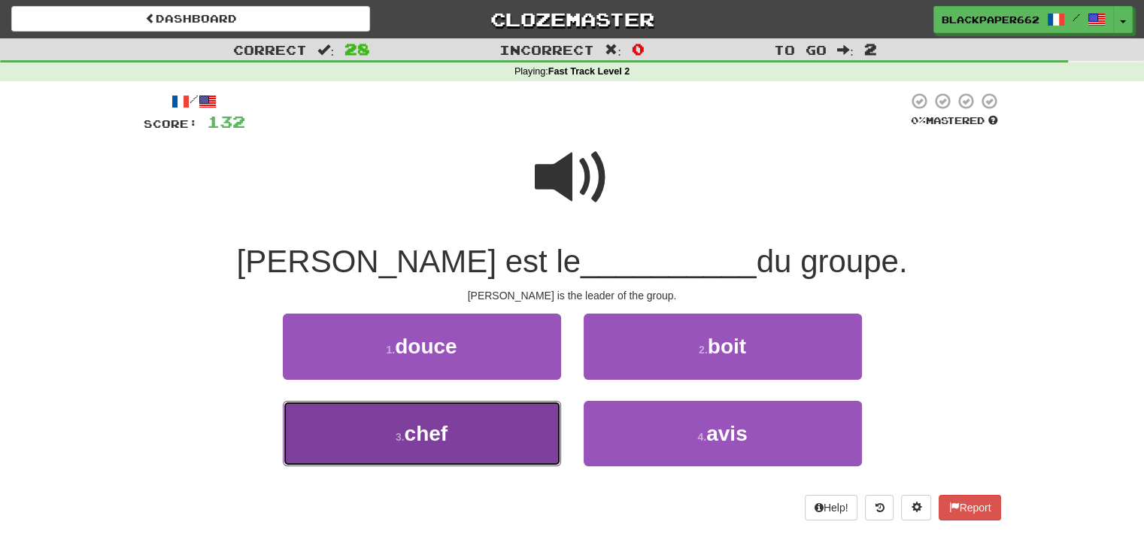
click at [481, 425] on button "3 . chef" at bounding box center [422, 433] width 278 height 65
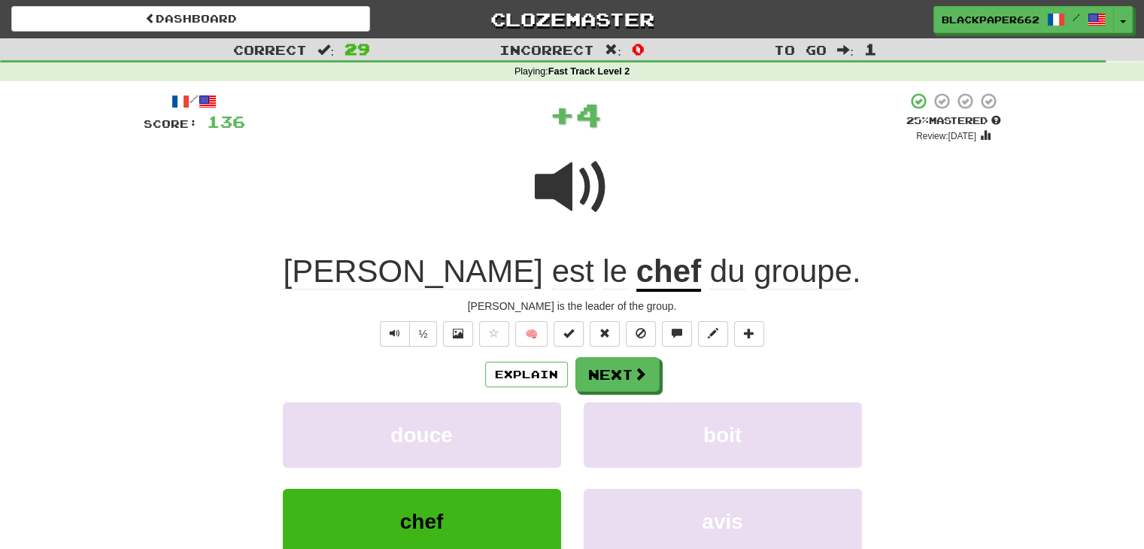
click at [573, 181] on span at bounding box center [572, 187] width 75 height 75
click at [395, 332] on span "Text-to-speech controls" at bounding box center [395, 333] width 11 height 11
click at [630, 379] on button "Next" at bounding box center [618, 375] width 84 height 35
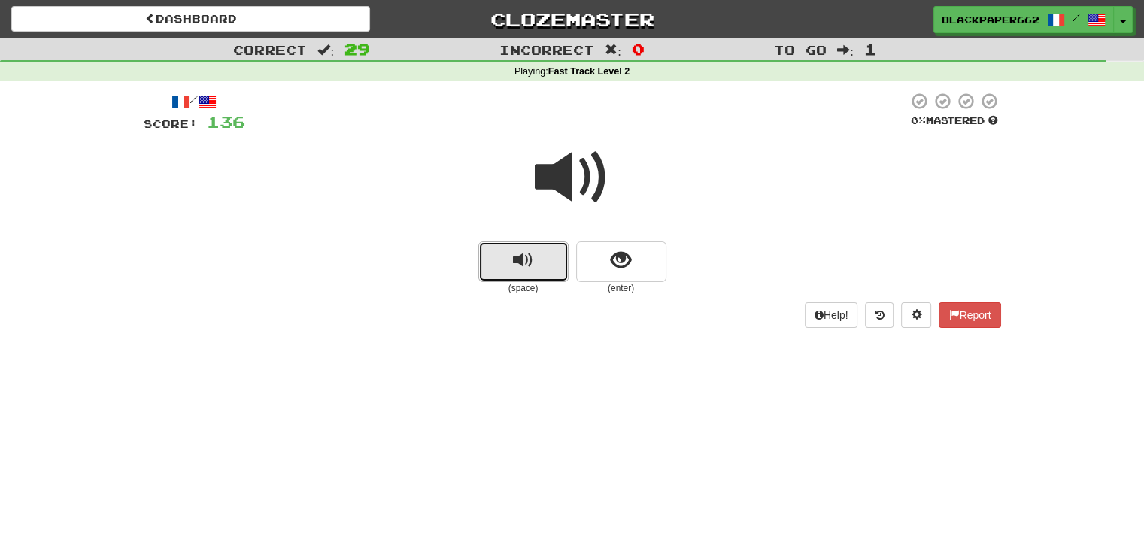
click at [542, 254] on button "replay audio" at bounding box center [523, 261] width 90 height 41
click at [635, 276] on button "show sentence" at bounding box center [621, 261] width 90 height 41
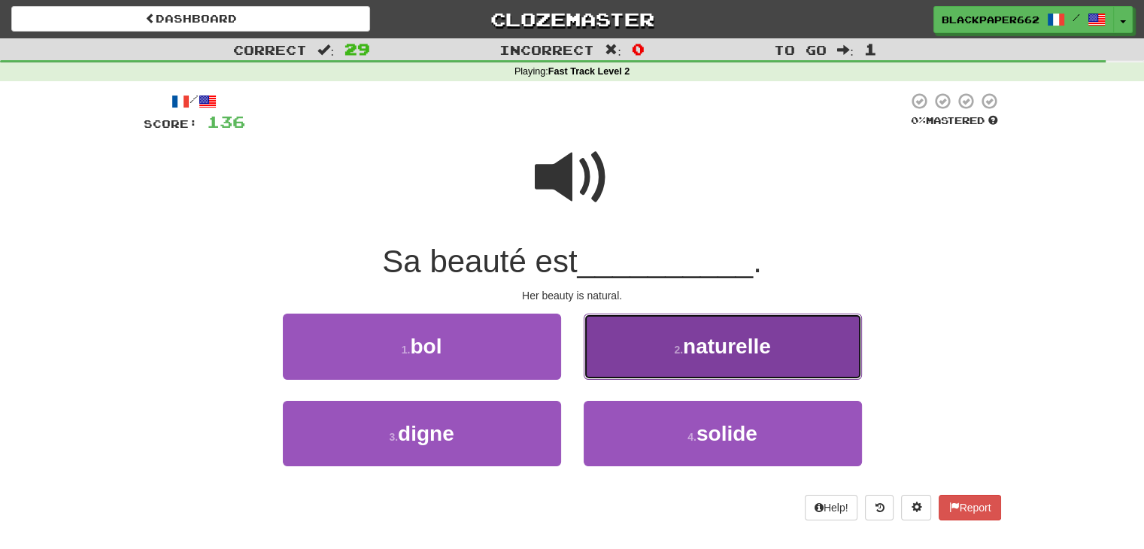
click at [693, 332] on button "2 . naturelle" at bounding box center [723, 346] width 278 height 65
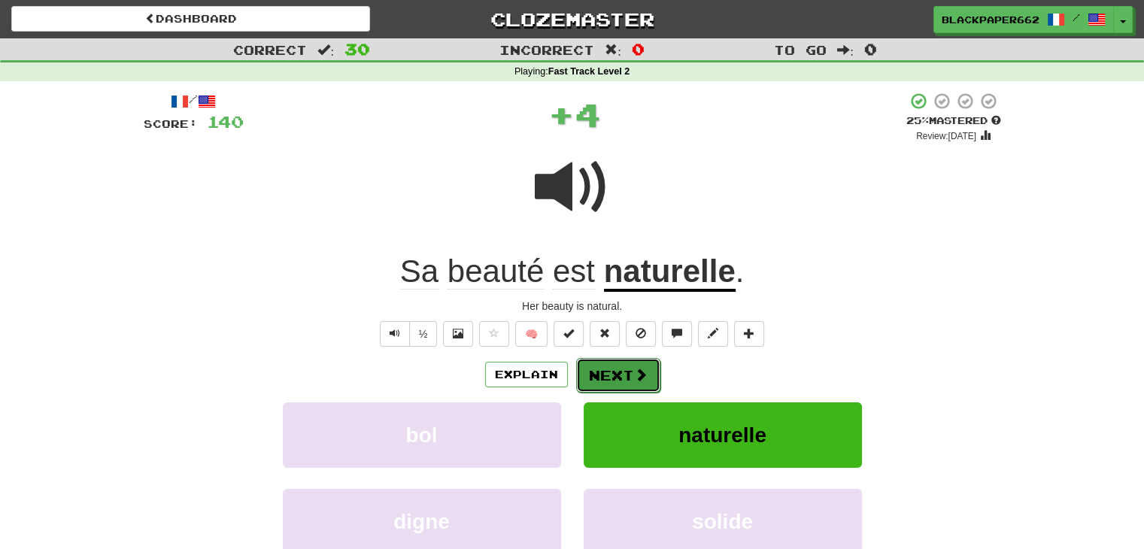
click at [623, 375] on button "Next" at bounding box center [618, 375] width 84 height 35
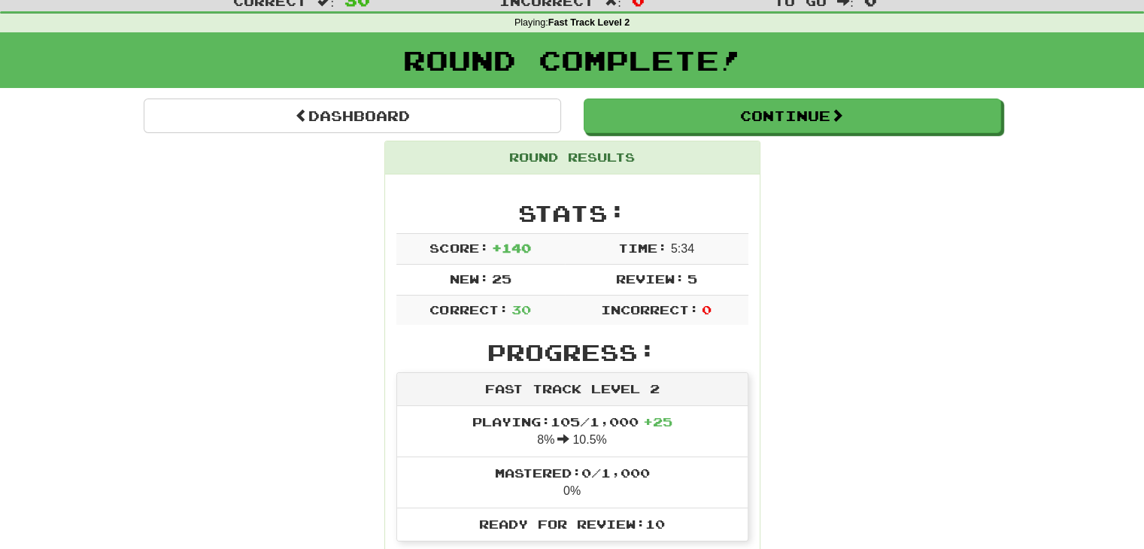
scroll to position [75, 0]
